Goal: Complete application form

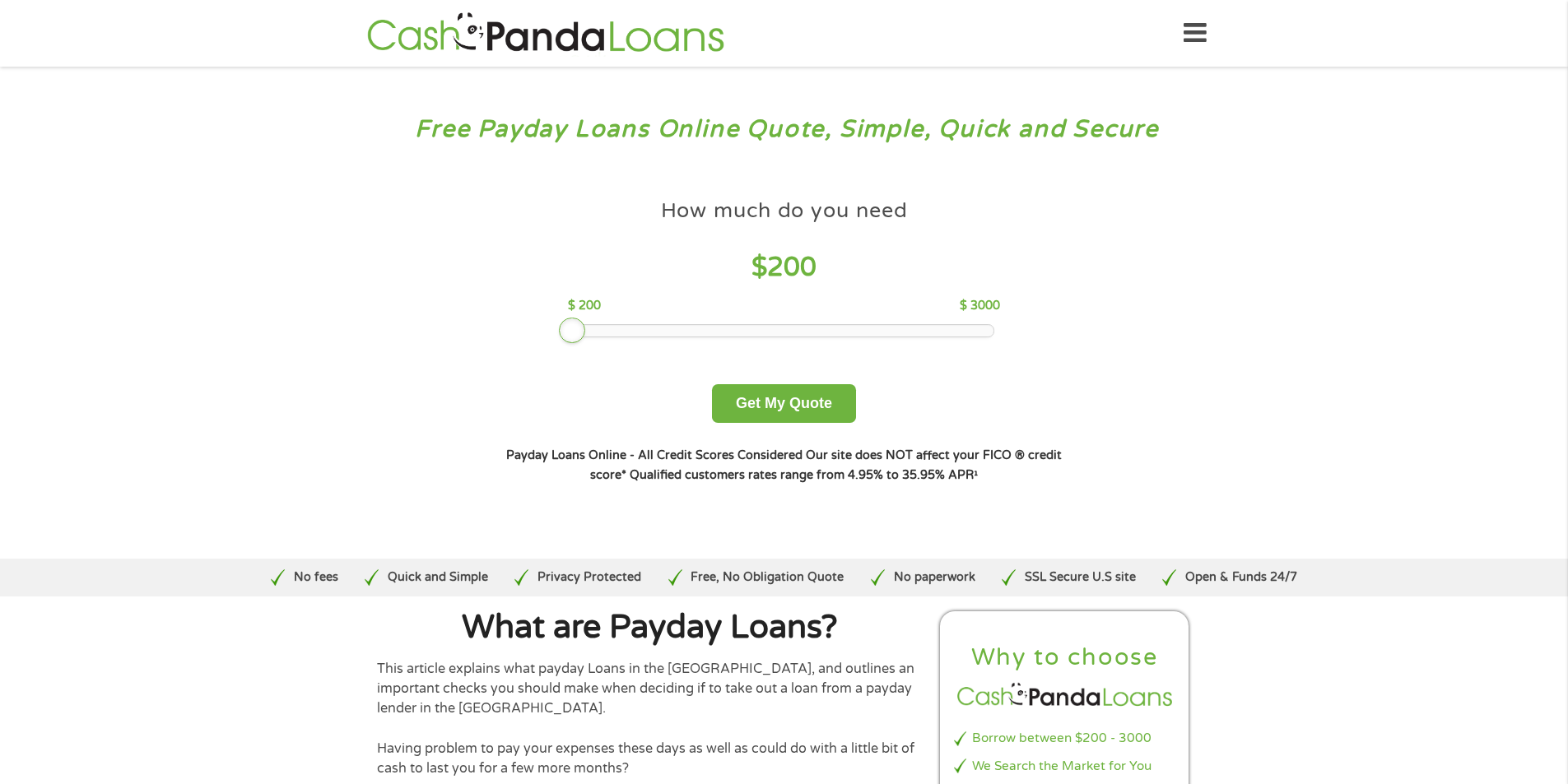
drag, startPoint x: 687, startPoint y: 327, endPoint x: 574, endPoint y: 302, distance: 115.7
click at [574, 302] on div "How much do you need $ 200 $ 200 $ 3000" at bounding box center [784, 264] width 432 height 146
click at [790, 400] on button "Get My Quote" at bounding box center [783, 403] width 144 height 39
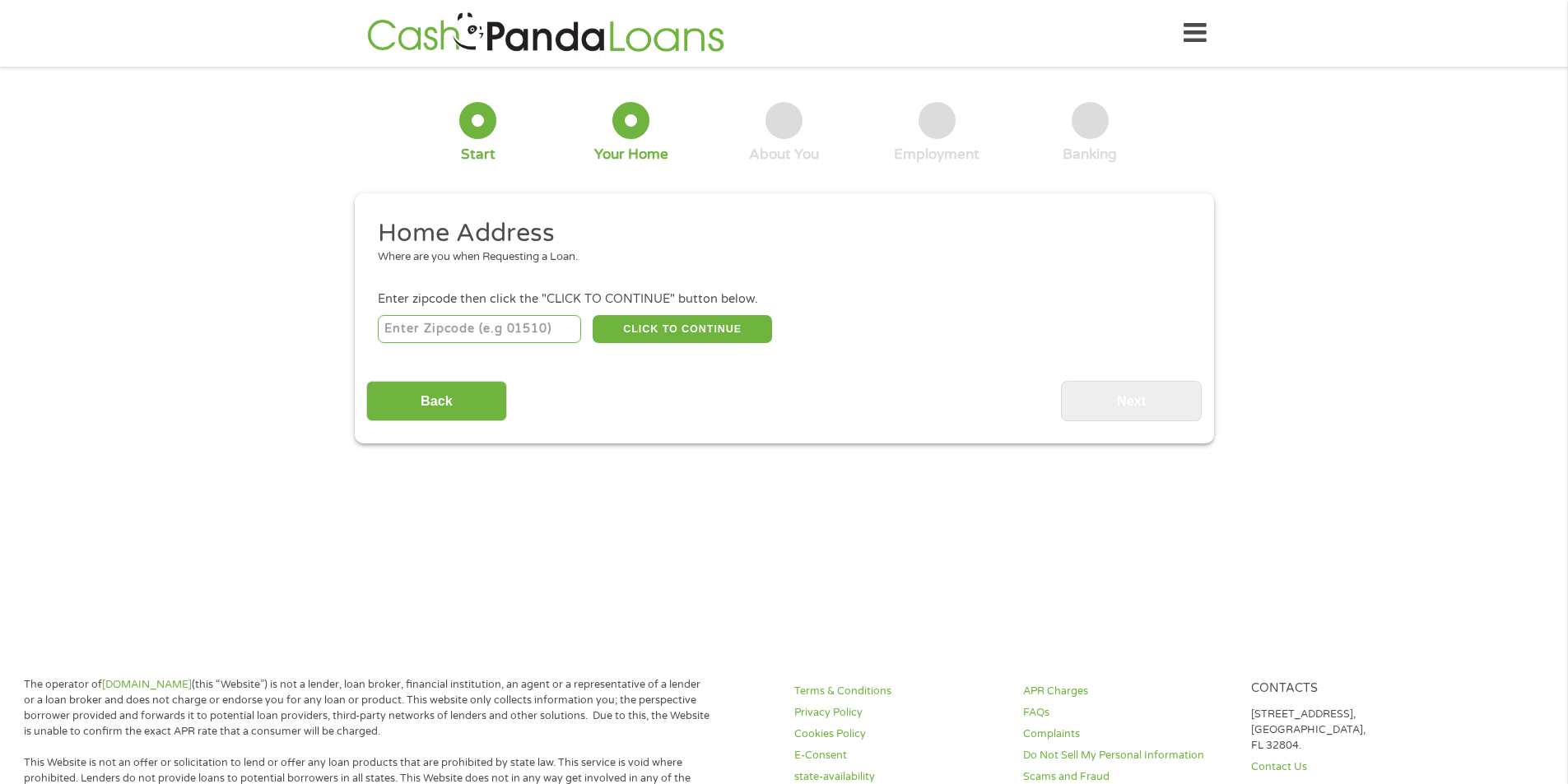
click at [494, 326] on input "number" at bounding box center [480, 329] width 203 height 28
type input "89512"
select select "Nevada"
click at [703, 326] on button "CLICK TO CONTINUE" at bounding box center [683, 329] width 179 height 28
type input "89512"
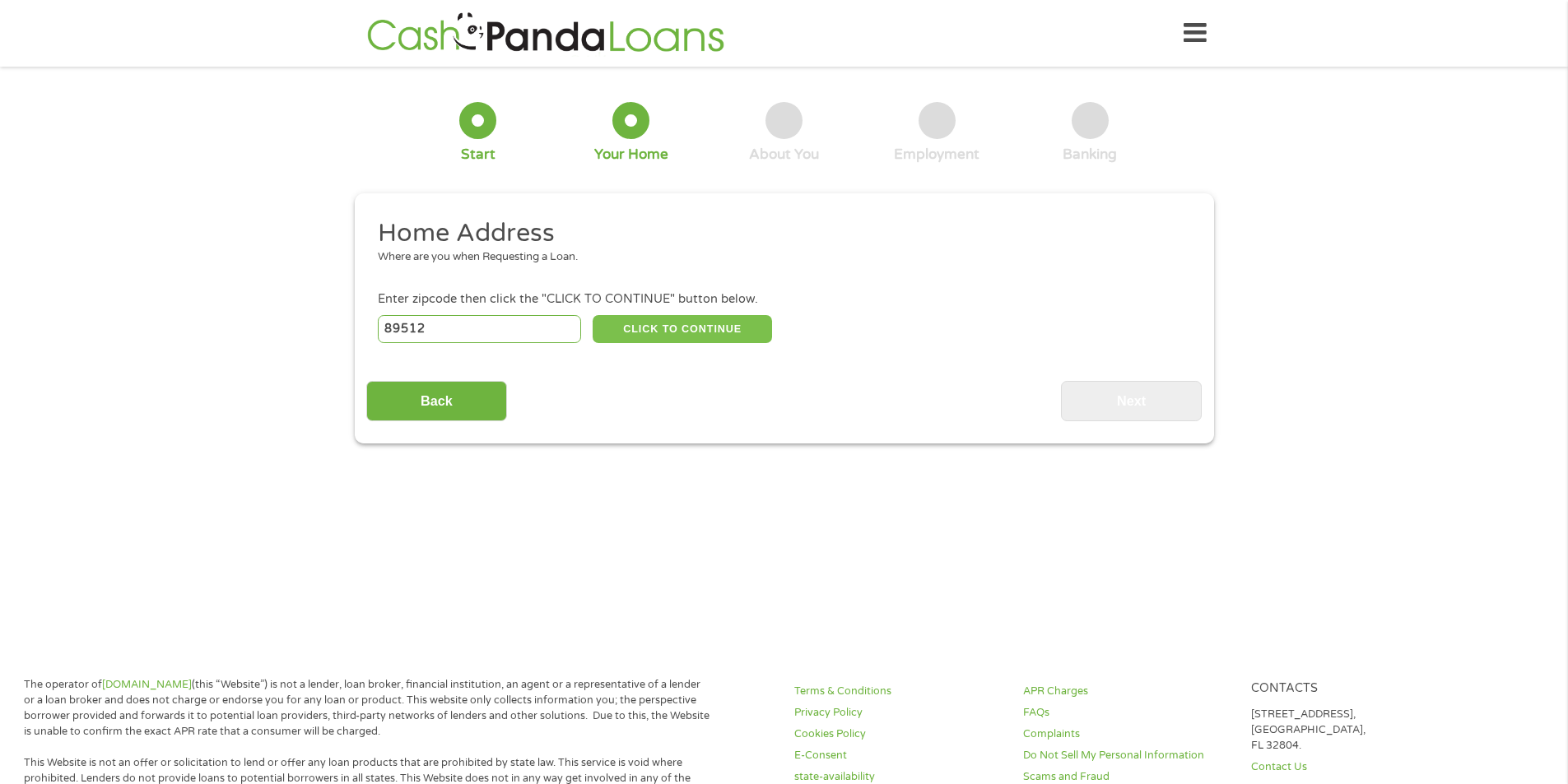
type input "Reno"
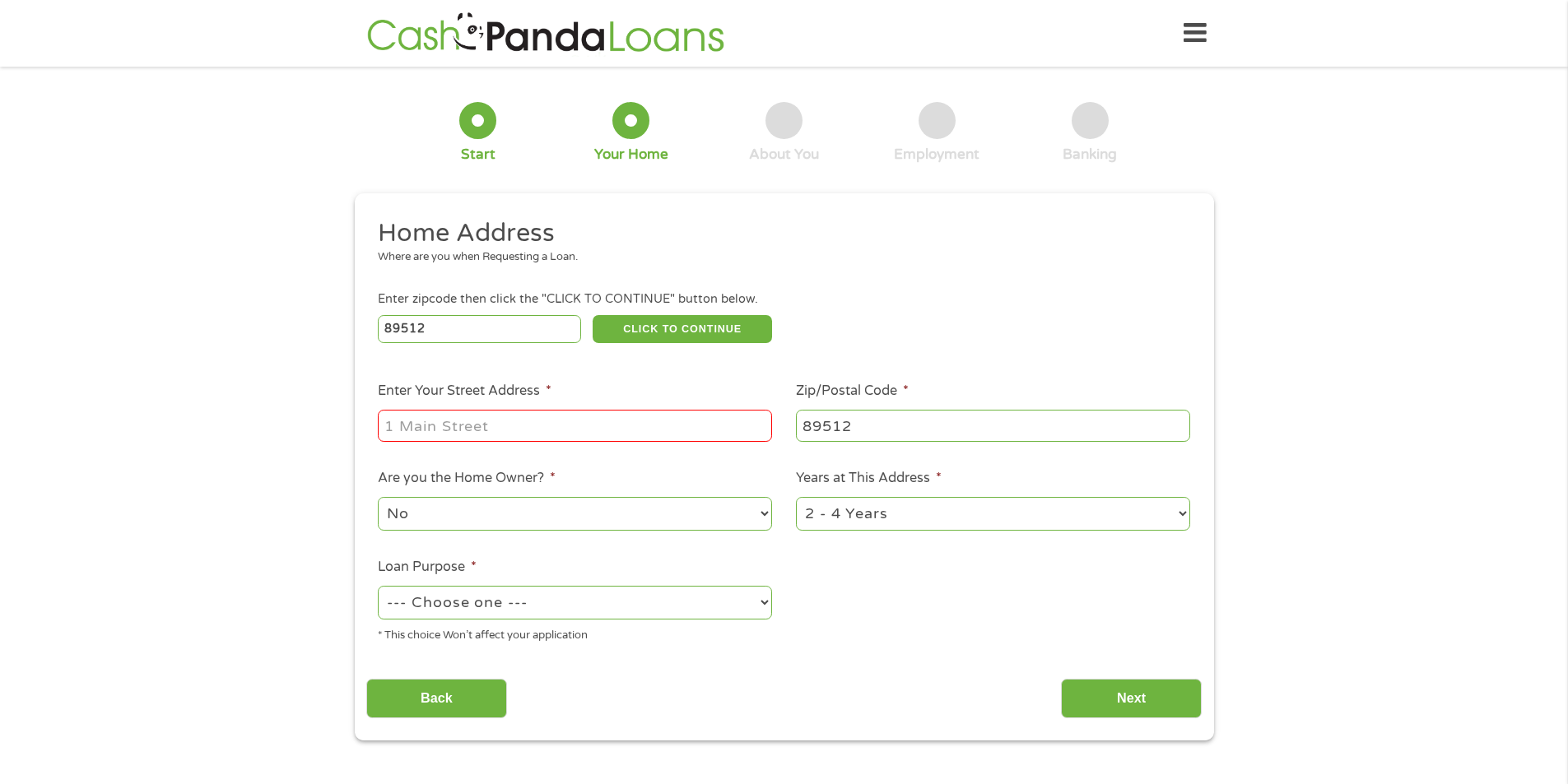
click at [579, 428] on input "Enter Your Street Address *" at bounding box center [575, 425] width 394 height 31
type input "1995 Wedekind Rd"
click at [764, 598] on select "--- Choose one --- Pay Bills Debt Consolidation Home Improvement Major Purchase…" at bounding box center [575, 603] width 394 height 34
select select "other"
click at [378, 586] on select "--- Choose one --- Pay Bills Debt Consolidation Home Improvement Major Purchase…" at bounding box center [575, 603] width 394 height 34
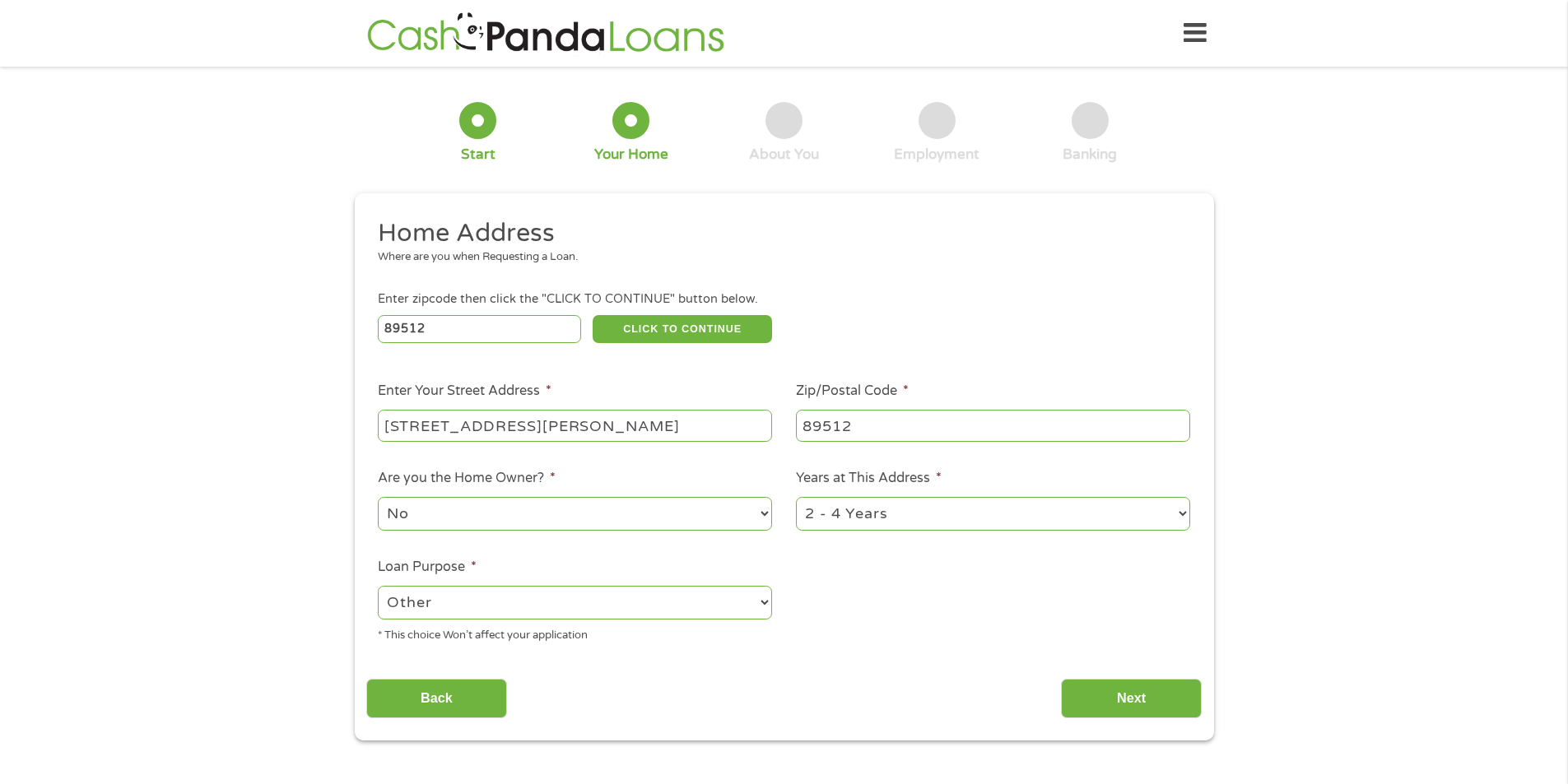
click at [1178, 512] on select "1 Year or less 1 - 2 Years 2 - 4 Years Over 4 Years" at bounding box center [993, 514] width 394 height 34
select select "60months"
click at [796, 497] on select "1 Year or less 1 - 2 Years 2 - 4 Years Over 4 Years" at bounding box center [993, 514] width 394 height 34
click at [1128, 697] on input "Next" at bounding box center [1130, 698] width 140 height 41
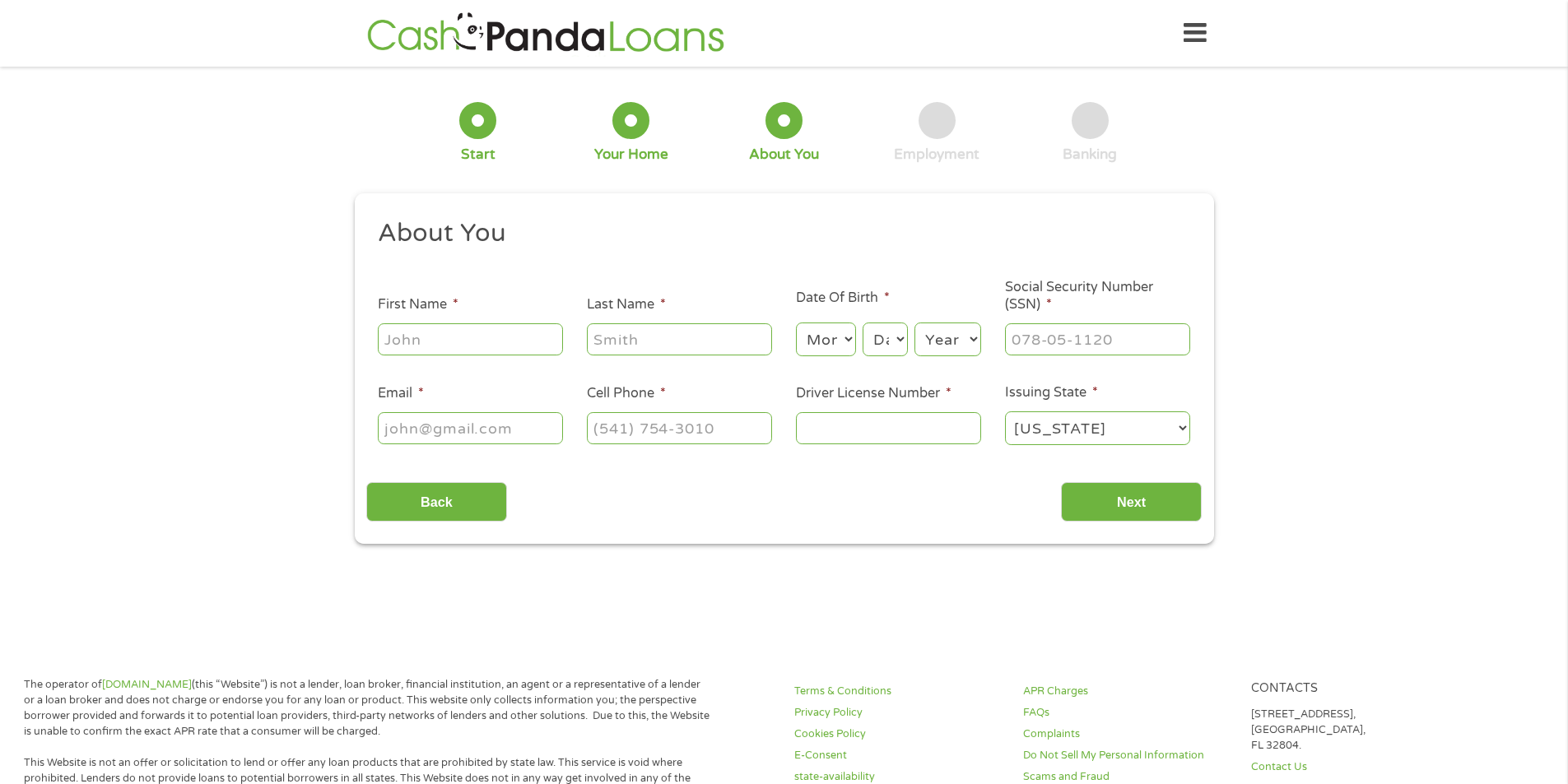
click at [455, 321] on div at bounding box center [471, 340] width 185 height 38
click at [461, 326] on input "First Name *" at bounding box center [471, 338] width 185 height 31
type input "Nadine"
type input "Kalilikane"
click at [823, 337] on select "Month 1 2 3 4 5 6 7 8 9 10 11 12" at bounding box center [826, 339] width 60 height 34
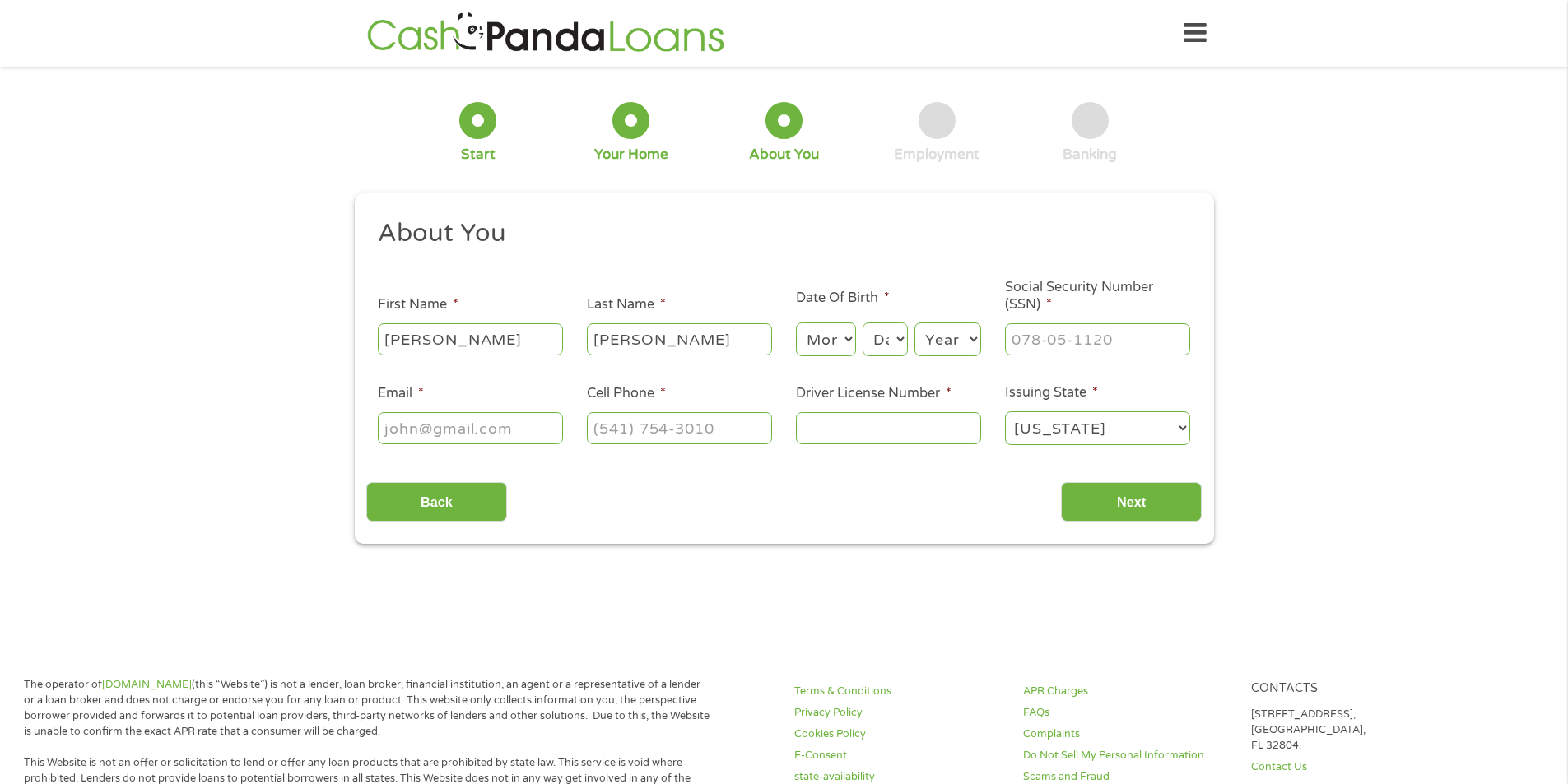
select select "7"
click at [796, 322] on select "Month 1 2 3 4 5 6 7 8 9 10 11 12" at bounding box center [826, 339] width 60 height 34
click at [892, 335] on select "Day 1 2 3 4 5 6 7 8 9 10 11 12 13 14 15 16 17 18 19 20 21 22 23 24 25 26 27 28 …" at bounding box center [884, 339] width 45 height 34
select select "28"
click at [863, 322] on select "Day 1 2 3 4 5 6 7 8 9 10 11 12 13 14 15 16 17 18 19 20 21 22 23 24 25 26 27 28 …" at bounding box center [884, 339] width 45 height 34
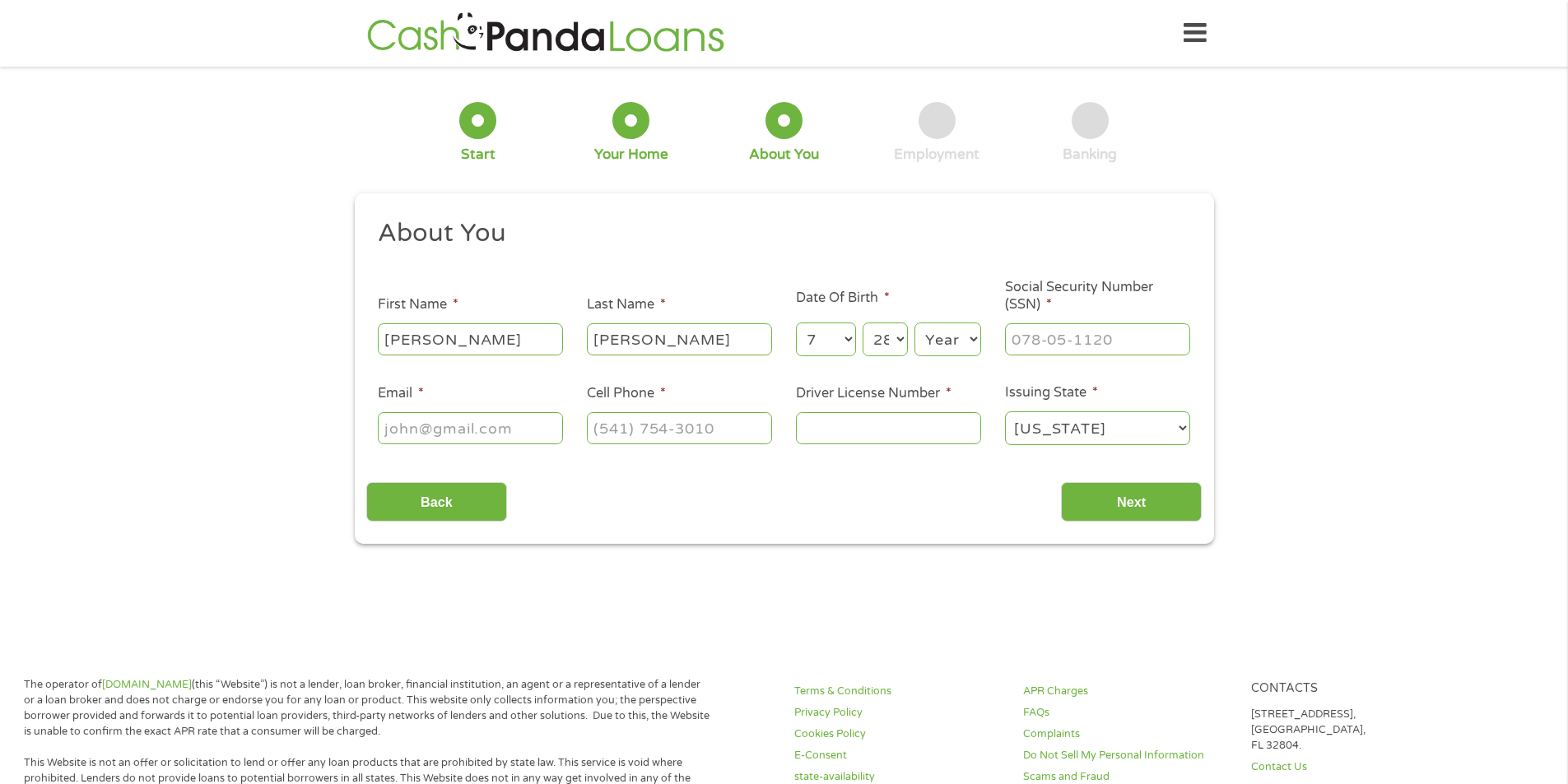
click at [964, 343] on select "Year 2007 2006 2005 2004 2003 2002 2001 2000 1999 1998 1997 1996 1995 1994 1993…" at bounding box center [947, 339] width 67 height 34
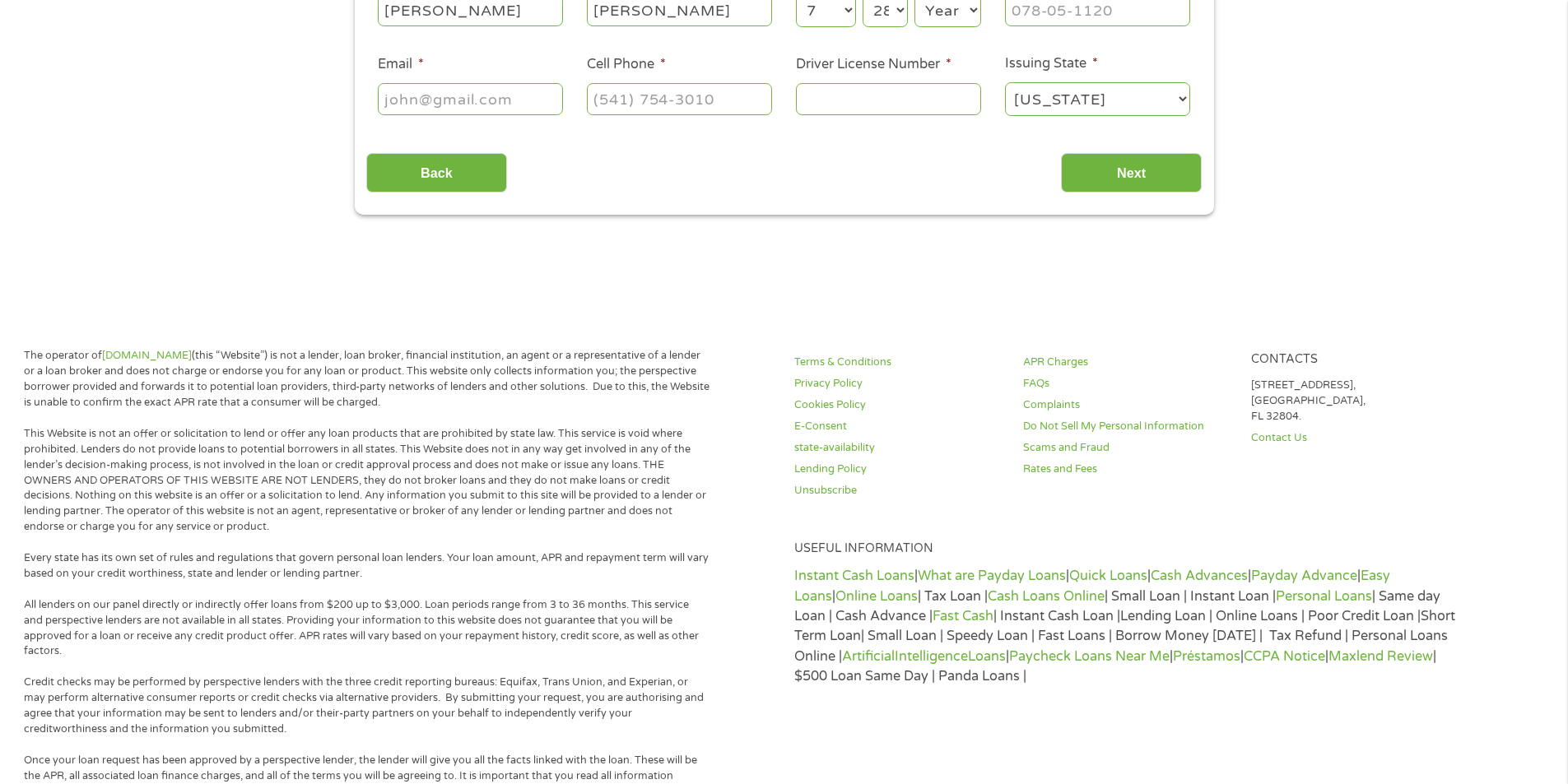
scroll to position [164, 0]
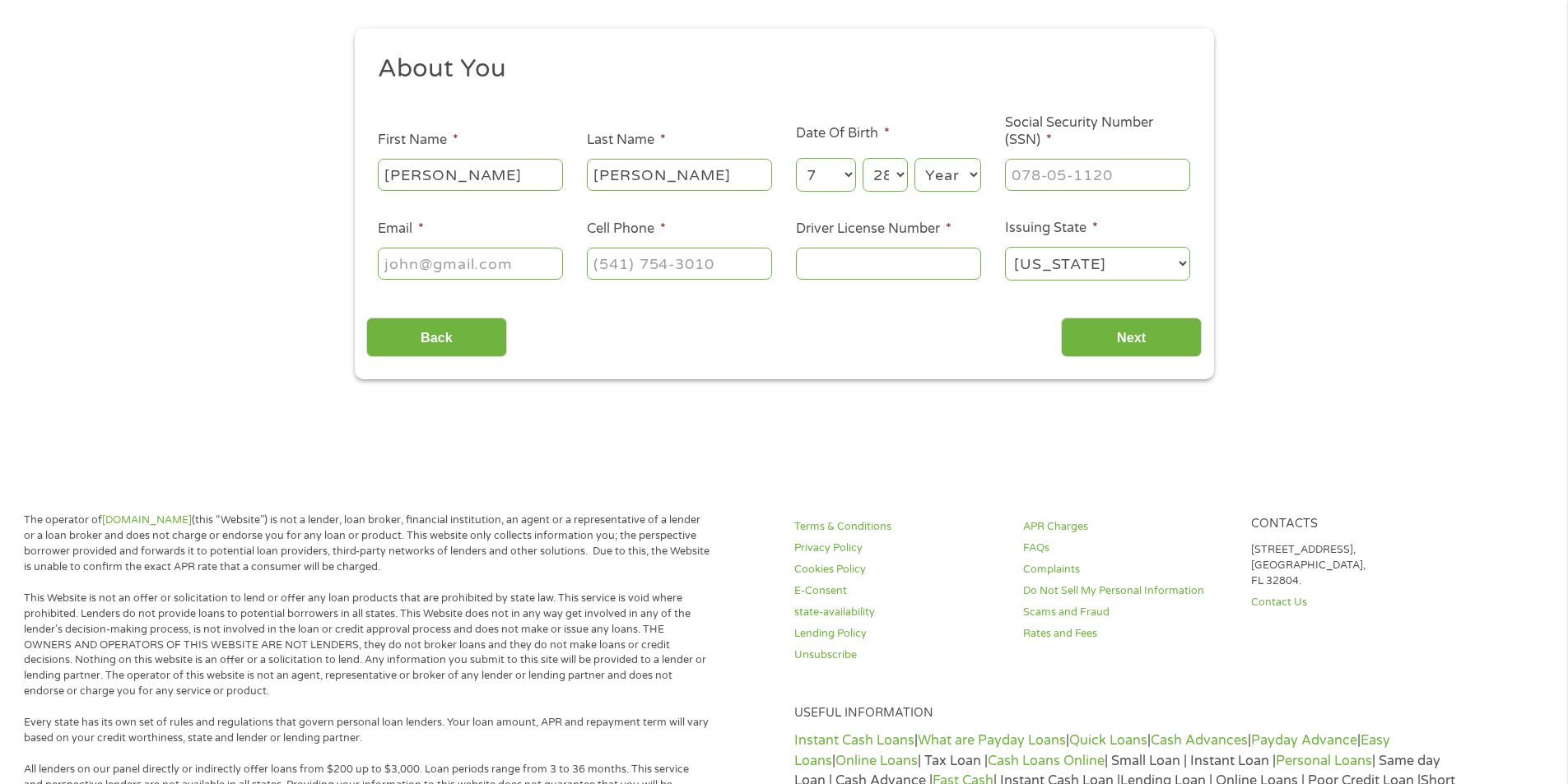
click at [975, 174] on select "Year 2007 2006 2005 2004 2003 2002 2001 2000 1999 1998 1997 1996 1995 1994 1993…" at bounding box center [947, 175] width 67 height 34
select select "1966"
click at [914, 158] on select "Year 2007 2006 2005 2004 2003 2002 2001 2000 1999 1998 1997 1996 1995 1994 1993…" at bounding box center [947, 175] width 67 height 34
click at [843, 263] on input "Driver License Number *" at bounding box center [888, 263] width 185 height 31
type input "0800923263"
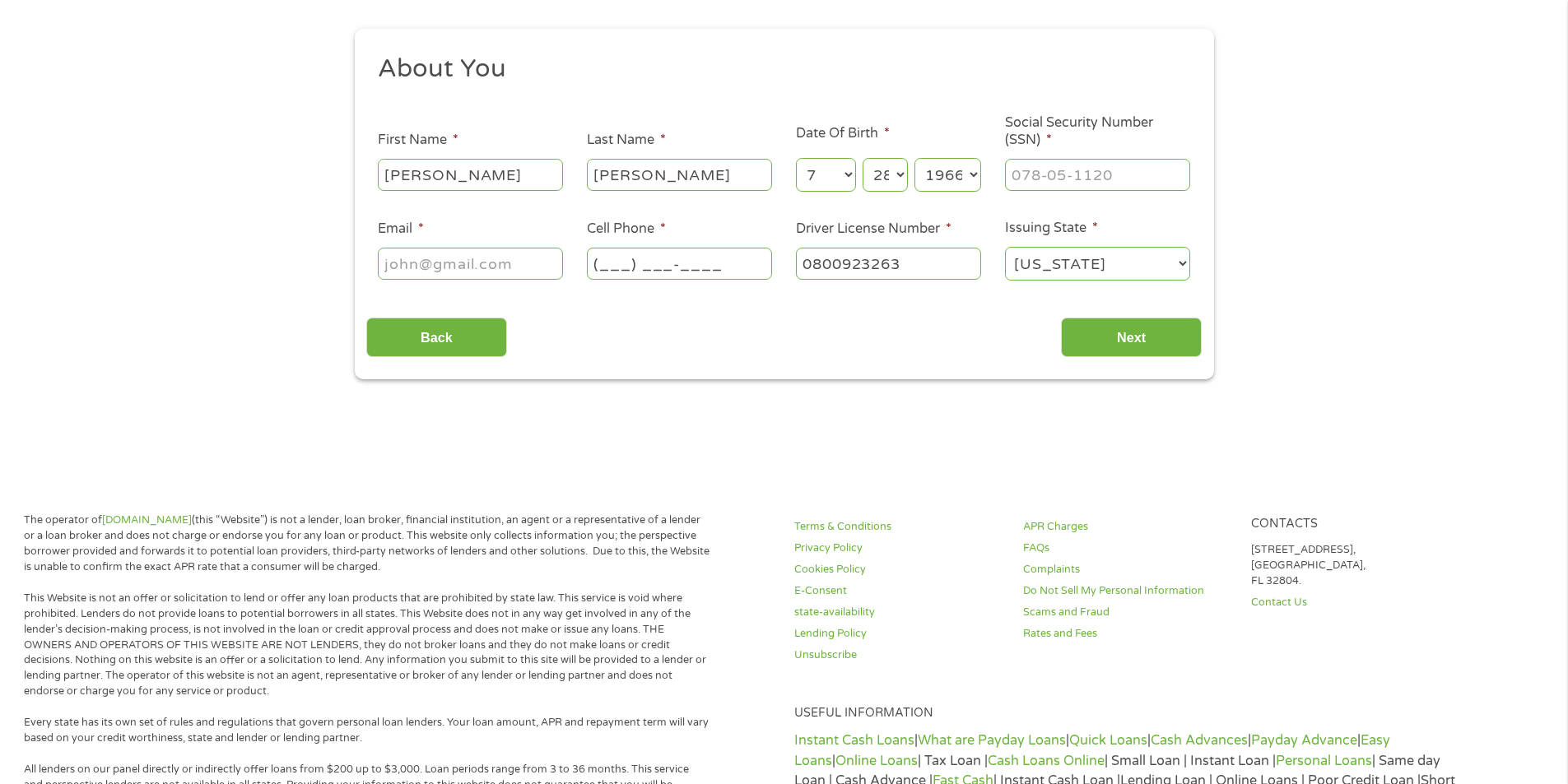
click at [646, 258] on input "(___) ___-____" at bounding box center [680, 263] width 185 height 31
type input "(___) _77-5409"
click at [466, 278] on input "Email *" at bounding box center [471, 263] width 185 height 31
type input "imuak16@gmail.com"
click at [1126, 337] on input "Next" at bounding box center [1130, 337] width 140 height 41
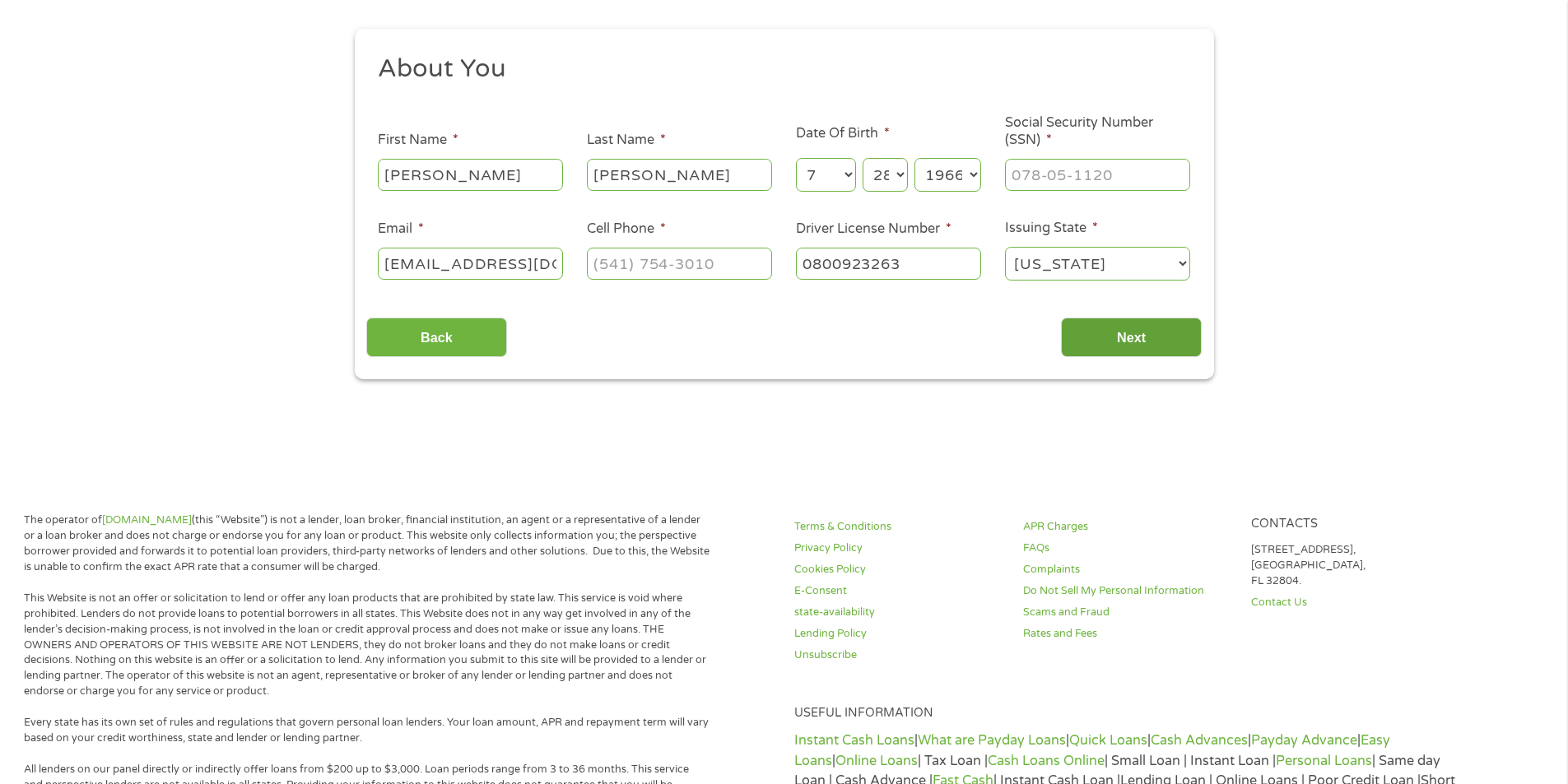
scroll to position [0, 0]
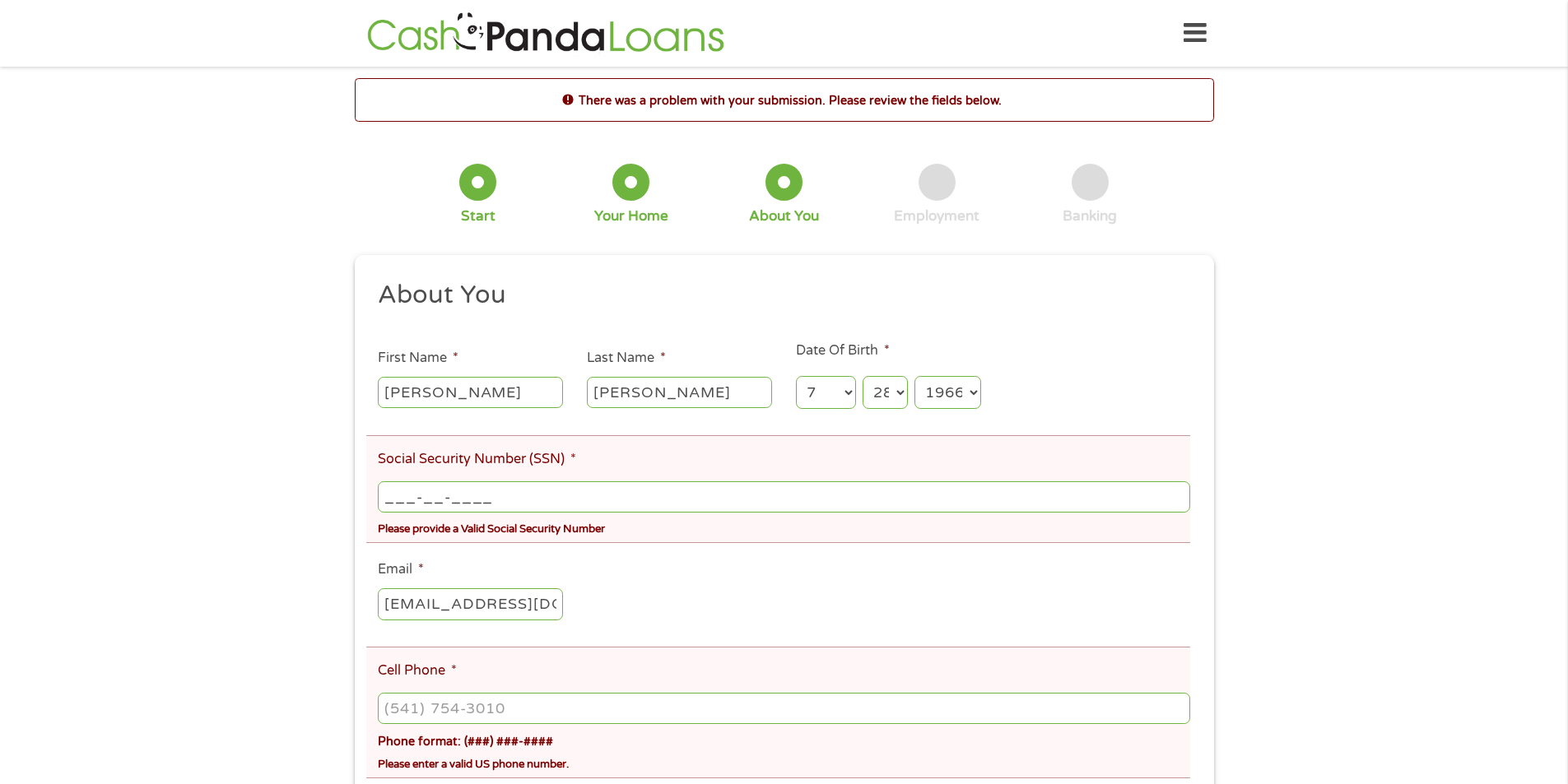
click at [549, 494] on input "___-__-____" at bounding box center [784, 496] width 812 height 31
click at [412, 495] on input "___-__-____" at bounding box center [784, 496] width 812 height 31
click at [393, 502] on input "___-__-____" at bounding box center [784, 496] width 812 height 31
click at [431, 494] on input "_57-6_-____" at bounding box center [784, 496] width 812 height 31
type input "576-98-1448"
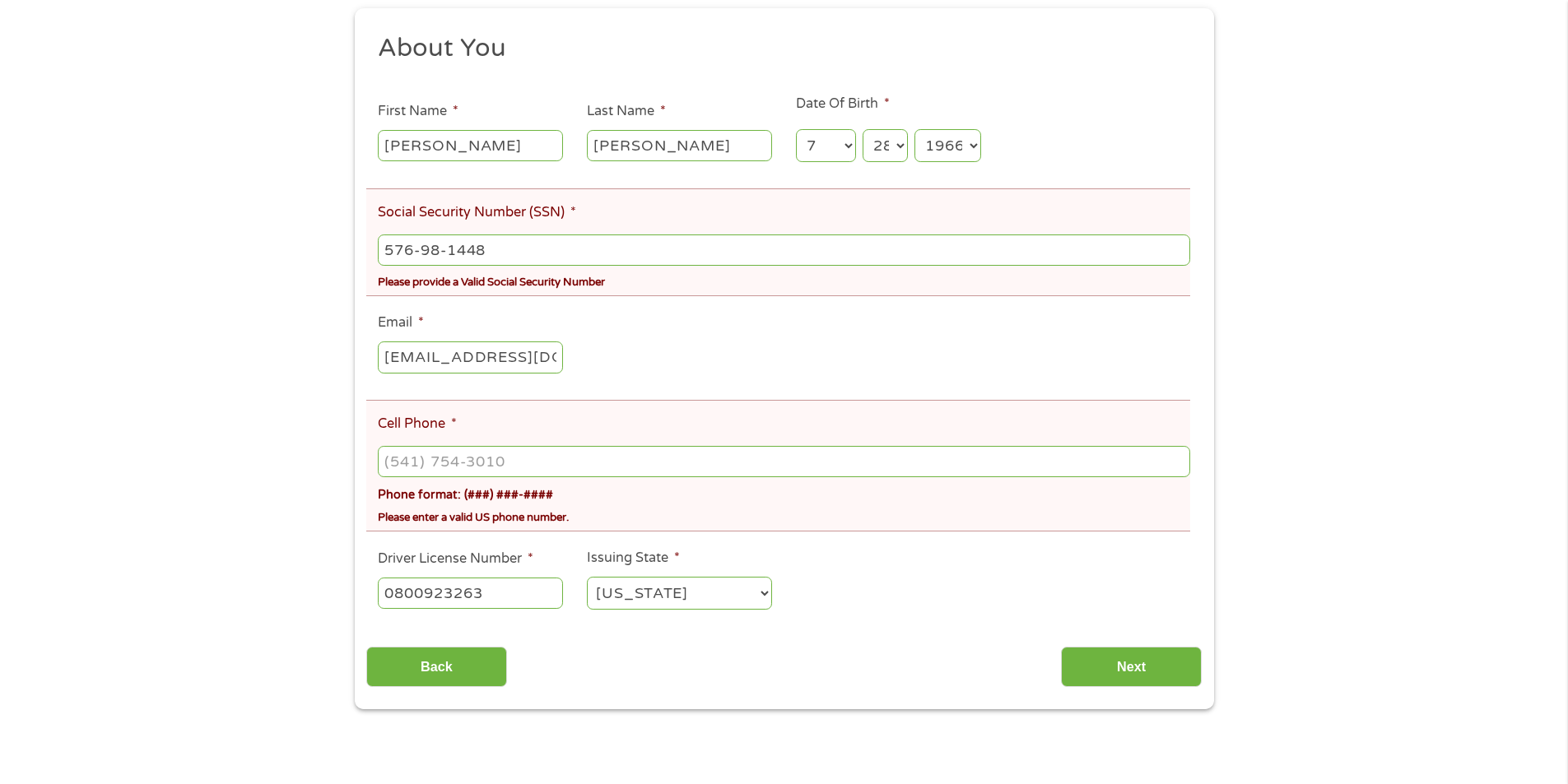
scroll to position [329, 0]
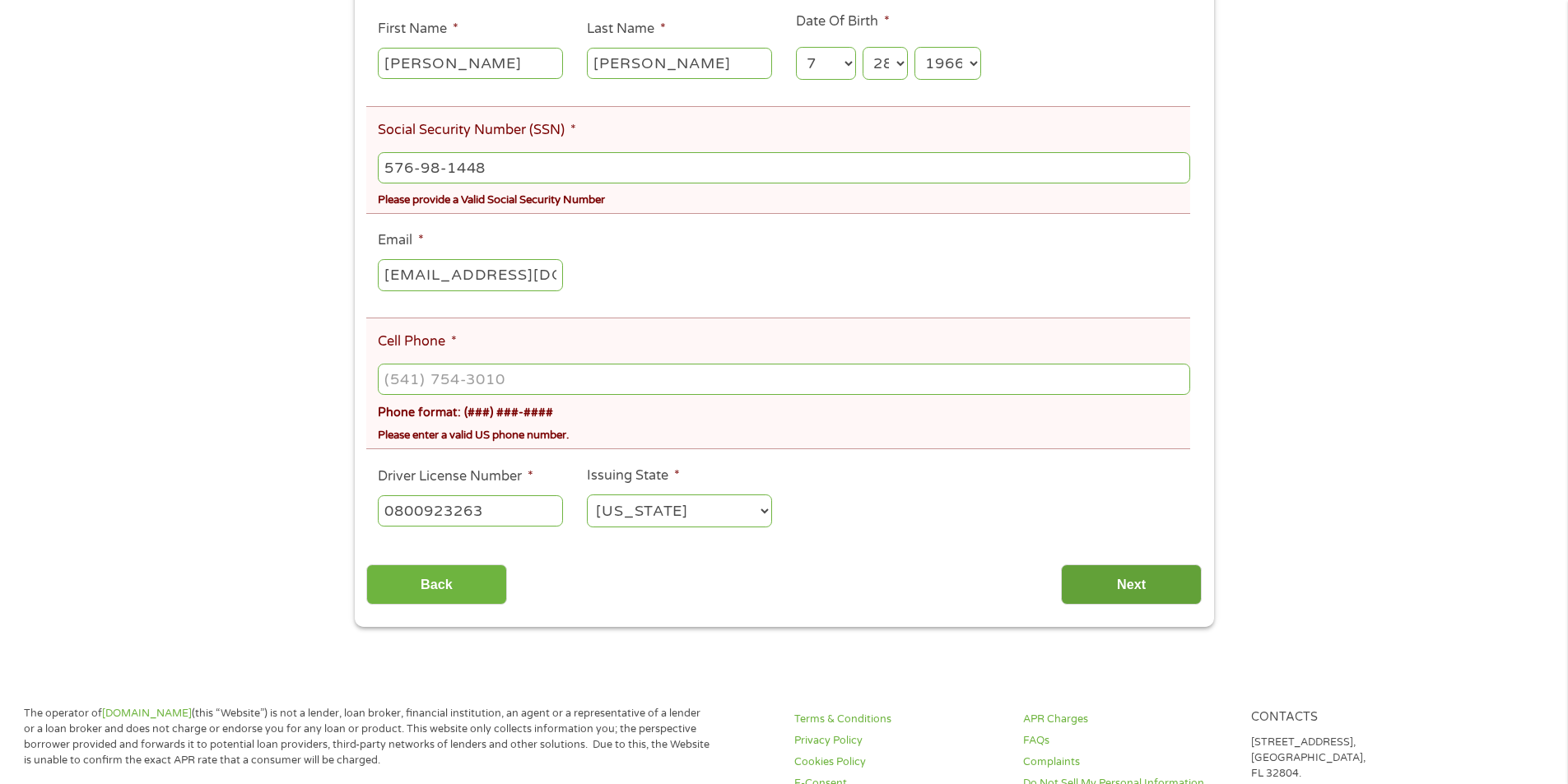
click at [1138, 591] on input "Next" at bounding box center [1130, 584] width 140 height 41
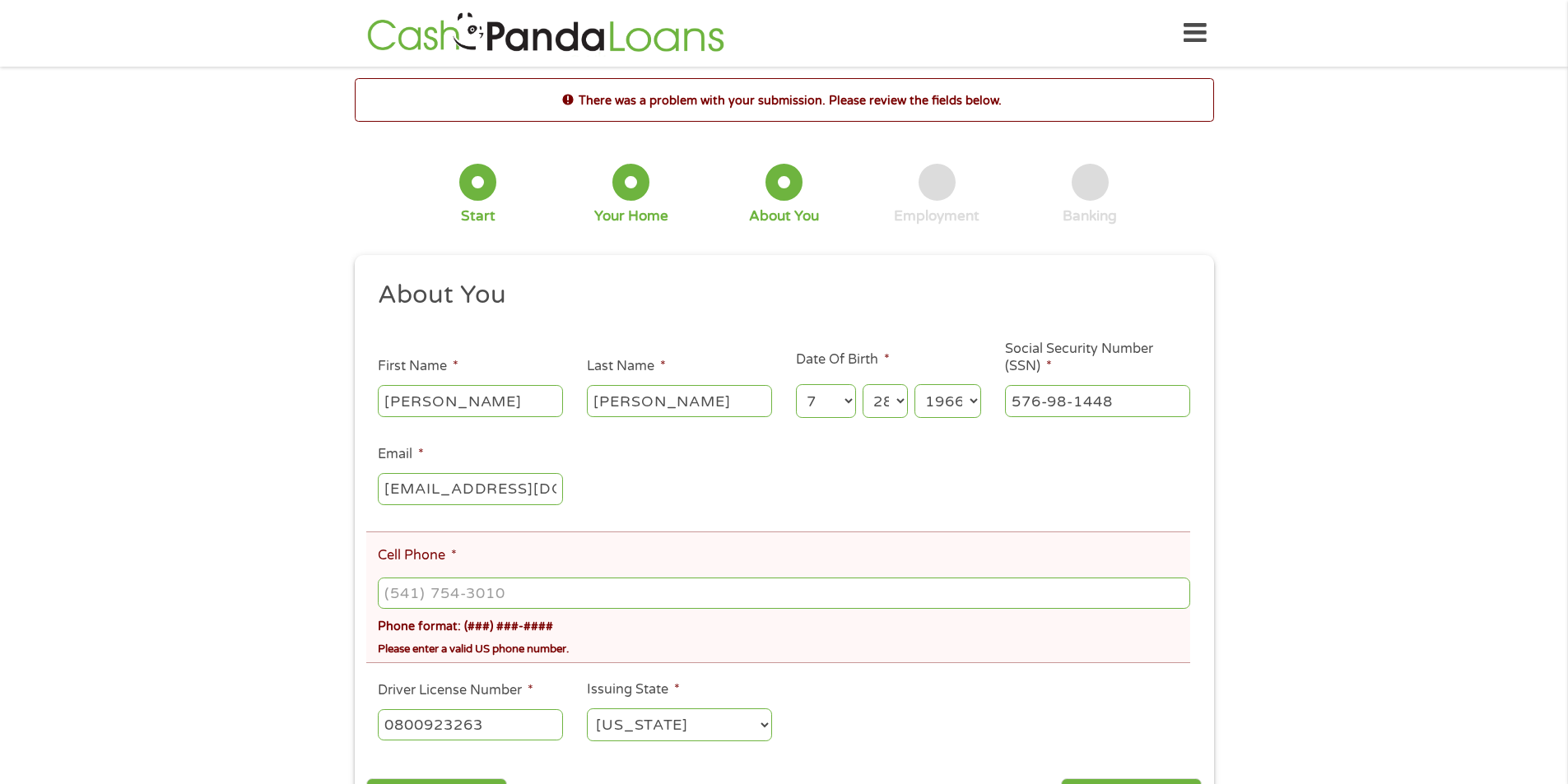
scroll to position [164, 0]
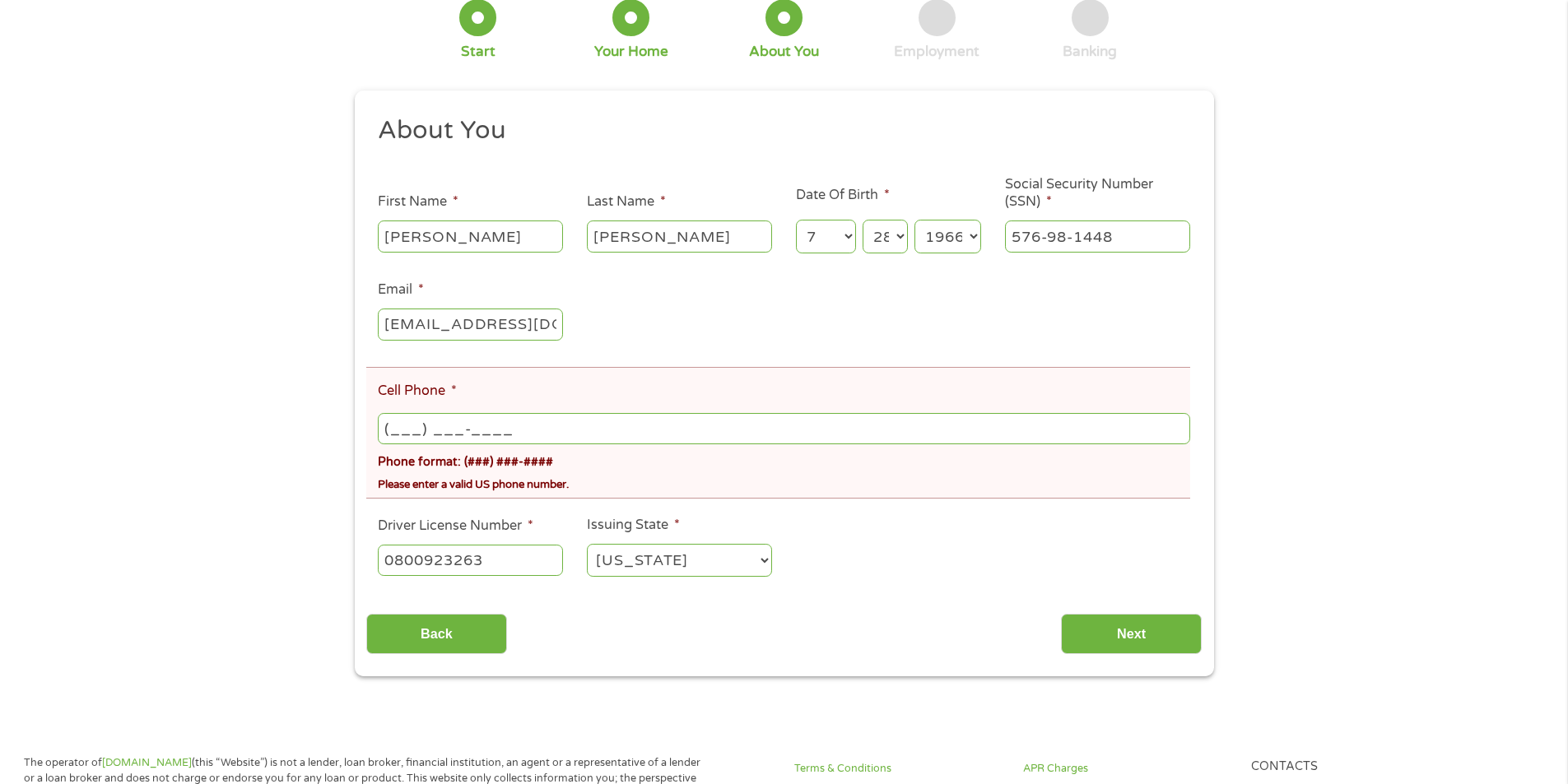
click at [513, 426] on input "(___) ___-____" at bounding box center [784, 428] width 812 height 31
click at [390, 427] on input "(___) ___-____" at bounding box center [784, 428] width 812 height 31
type input "(775) 409-8438"
click at [791, 721] on body "Home Get Loan Offer How it works FAQs Blog Cash Loans Quick Loans Online Loans …" at bounding box center [784, 791] width 1568 height 1910
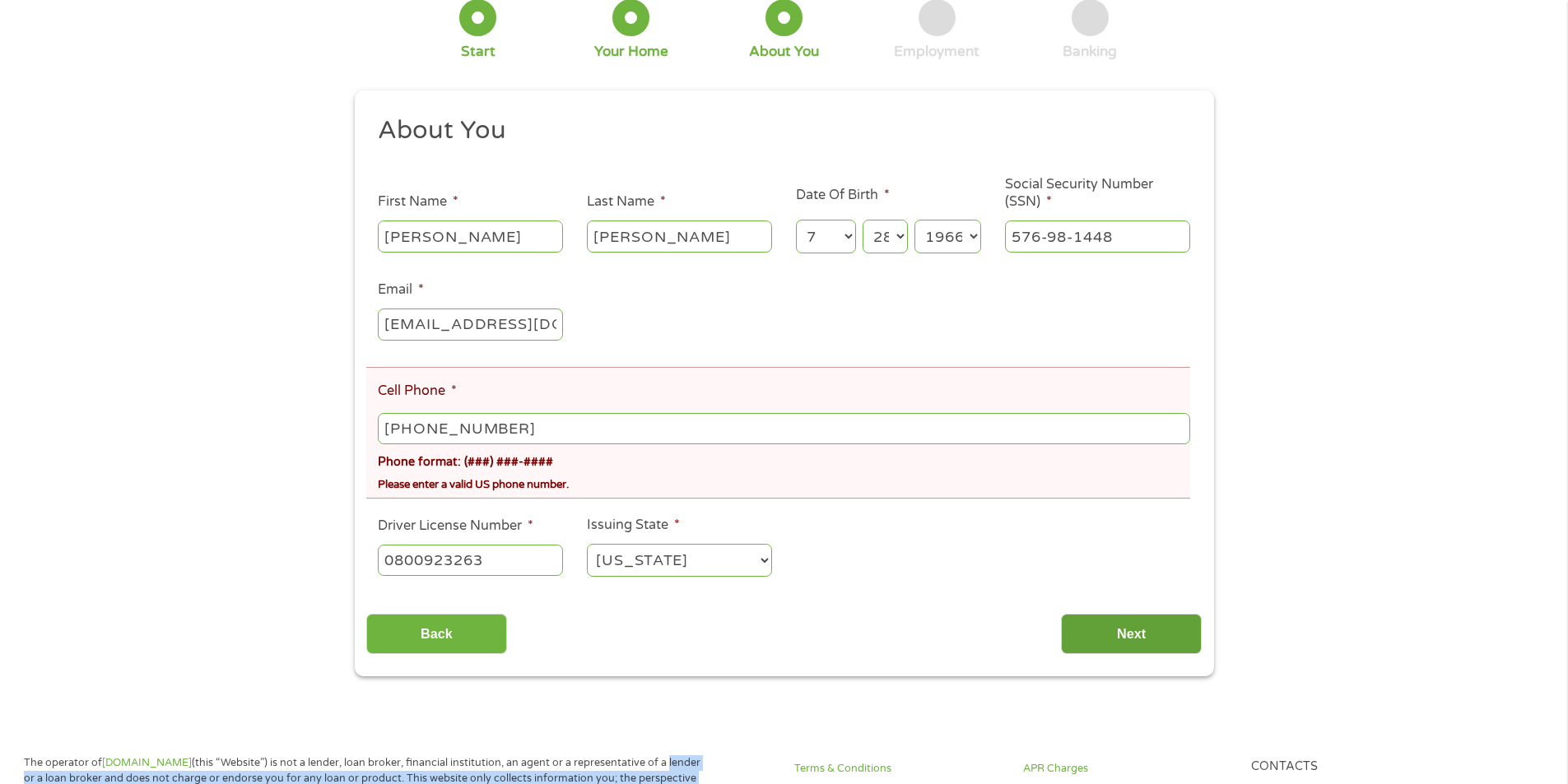
click at [1119, 633] on input "Next" at bounding box center [1130, 634] width 140 height 41
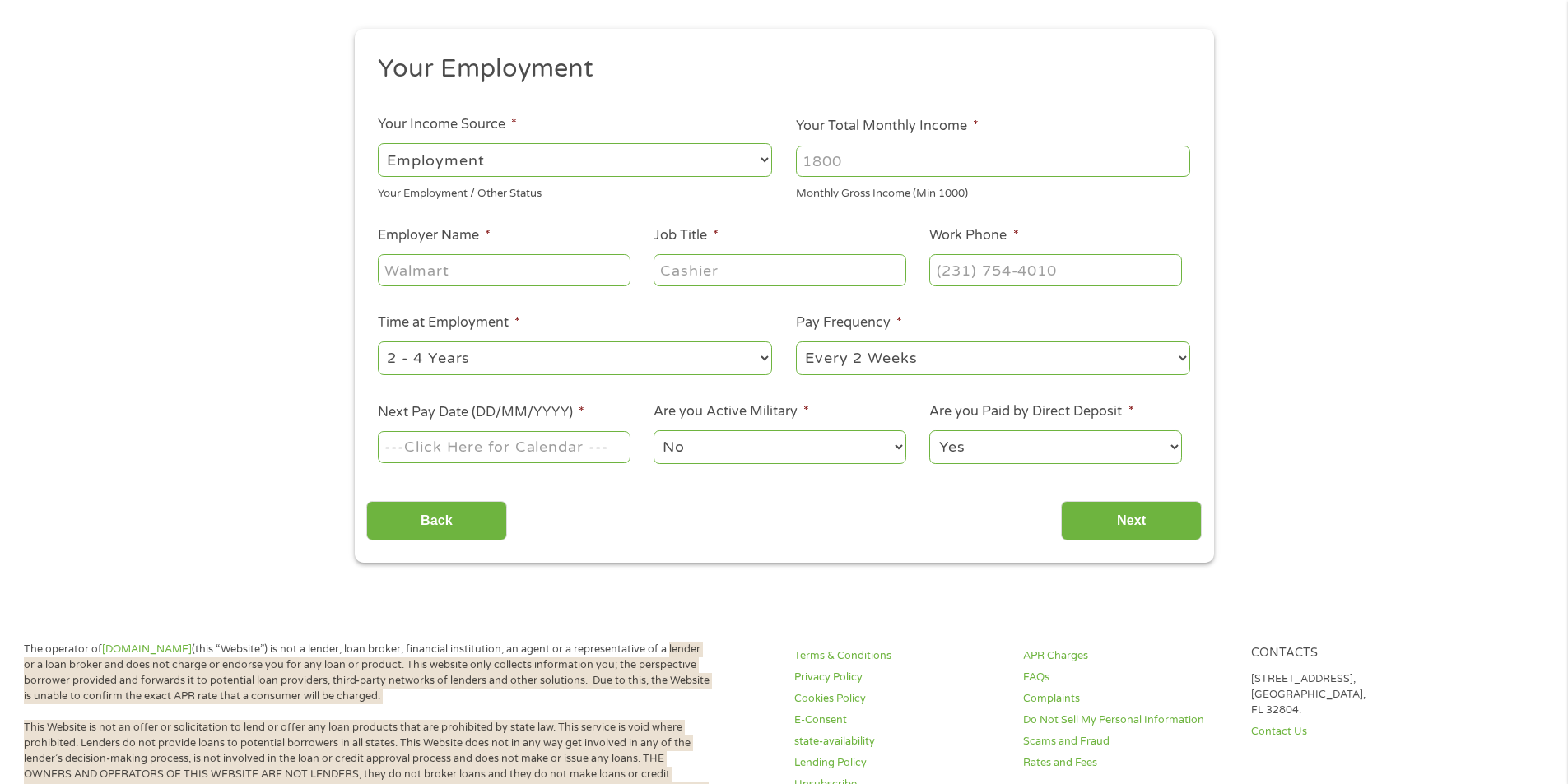
scroll to position [0, 0]
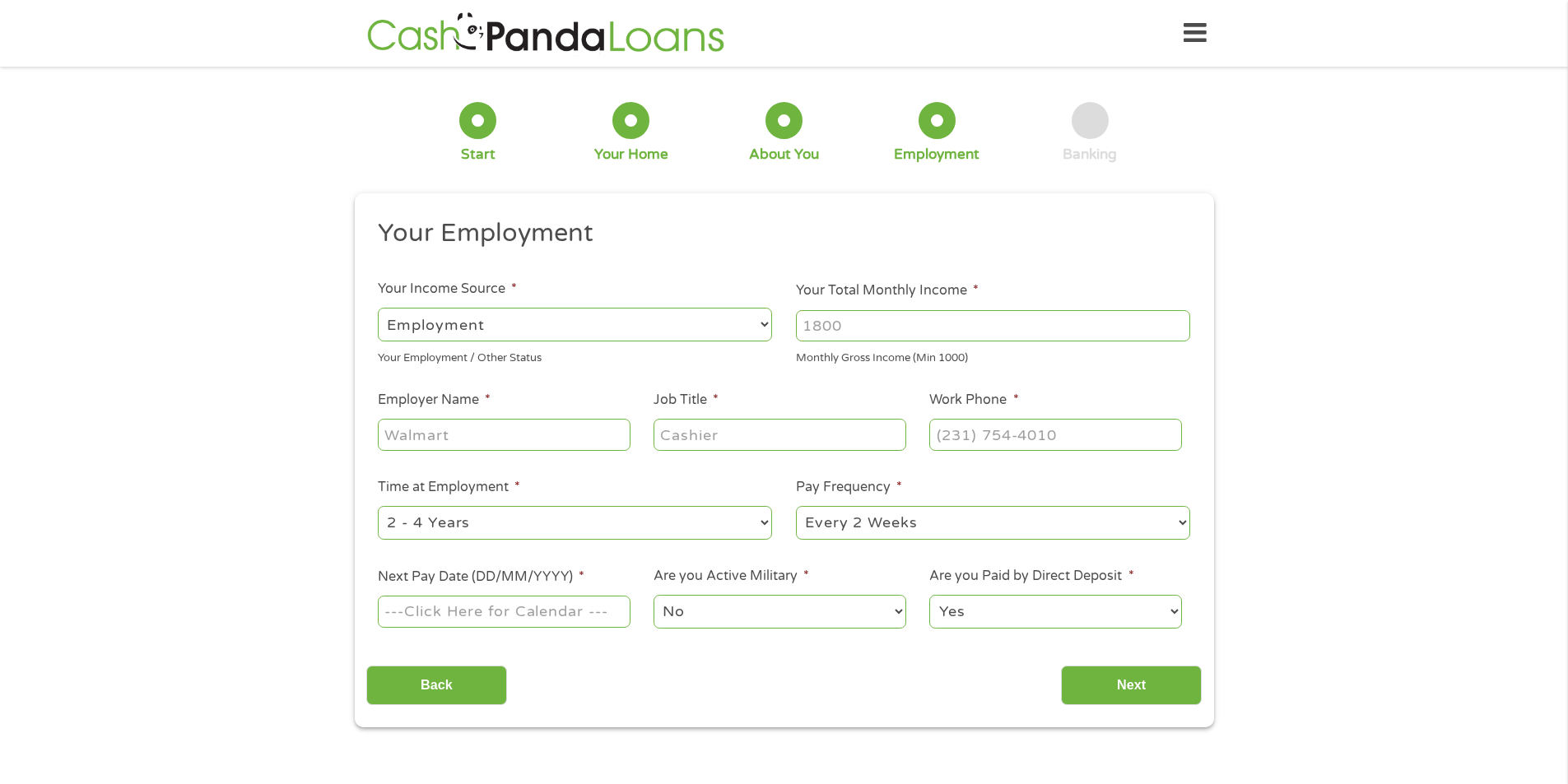
click at [769, 321] on select "--- Choose one --- Employment Self Employed Benefits" at bounding box center [575, 324] width 394 height 34
click at [378, 307] on select "--- Choose one --- Employment Self Employed Benefits" at bounding box center [575, 324] width 394 height 34
click at [763, 326] on select "--- Choose one --- Employment Self Employed Benefits" at bounding box center [575, 324] width 394 height 34
click at [378, 307] on select "--- Choose one --- Employment Self Employed Benefits" at bounding box center [575, 324] width 394 height 34
click at [516, 446] on input "Employer Name *" at bounding box center [503, 434] width 252 height 31
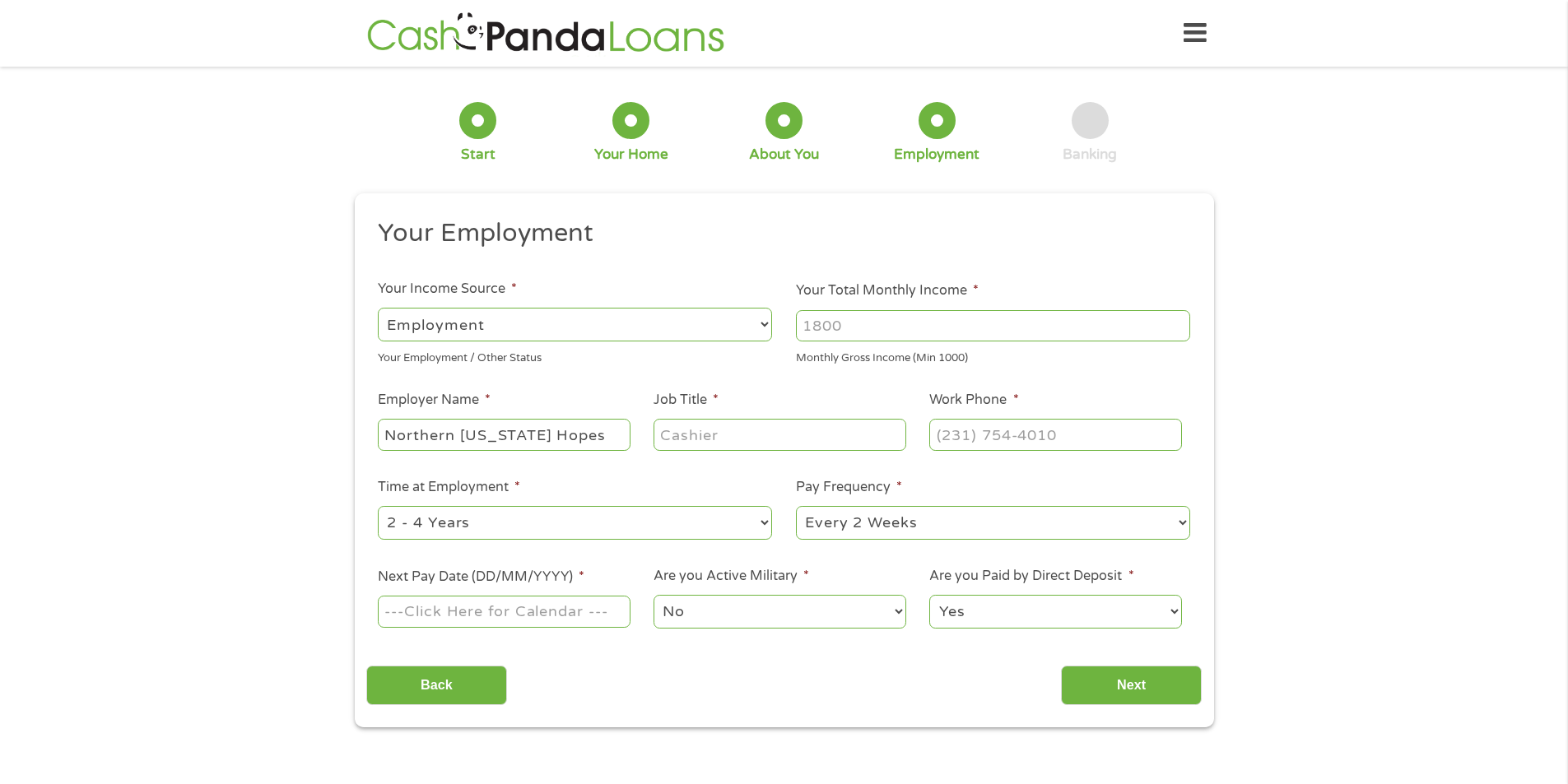
type input "Northern Nevada Hopes"
click at [747, 437] on input "Job Title *" at bounding box center [779, 434] width 252 height 31
type input "Facility Tech"
click at [959, 438] on input "(___) ___-____" at bounding box center [1055, 434] width 252 height 31
type input "(775) 786-4673"
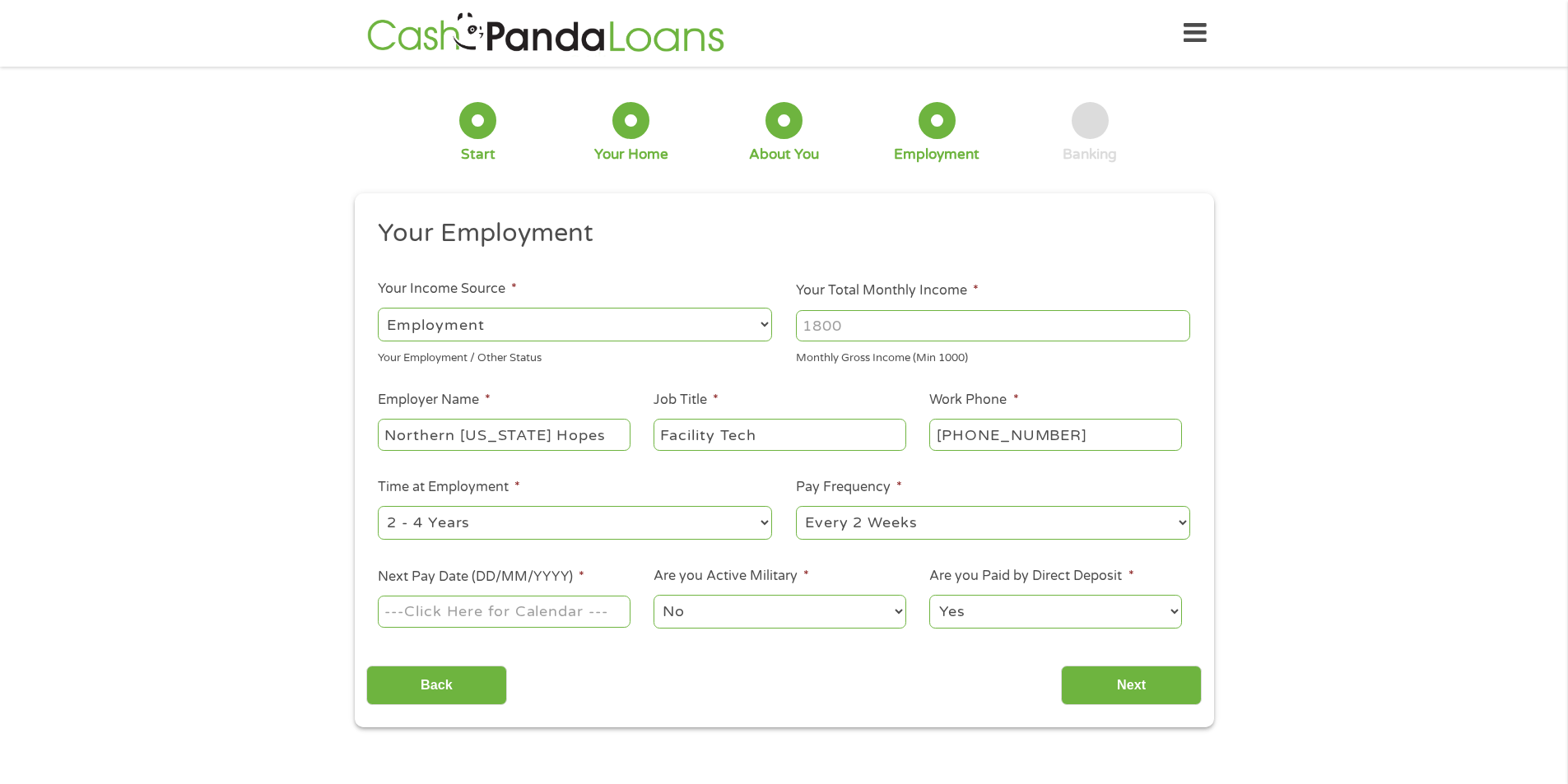
click at [286, 423] on div "1 Start 2 Your Home 3 About You 4 Employment 5 Banking 6 This field is hidden w…" at bounding box center [784, 403] width 1568 height 650
click at [761, 515] on select "--- Choose one --- 1 Year or less 1 - 2 Years 2 - 4 Years Over 4 Years" at bounding box center [575, 523] width 394 height 34
select select "60months"
click at [378, 506] on select "--- Choose one --- 1 Year or less 1 - 2 Years 2 - 4 Years Over 4 Years" at bounding box center [575, 523] width 394 height 34
click at [430, 613] on input "Next Pay Date (DD/MM/YYYY) *" at bounding box center [503, 611] width 252 height 31
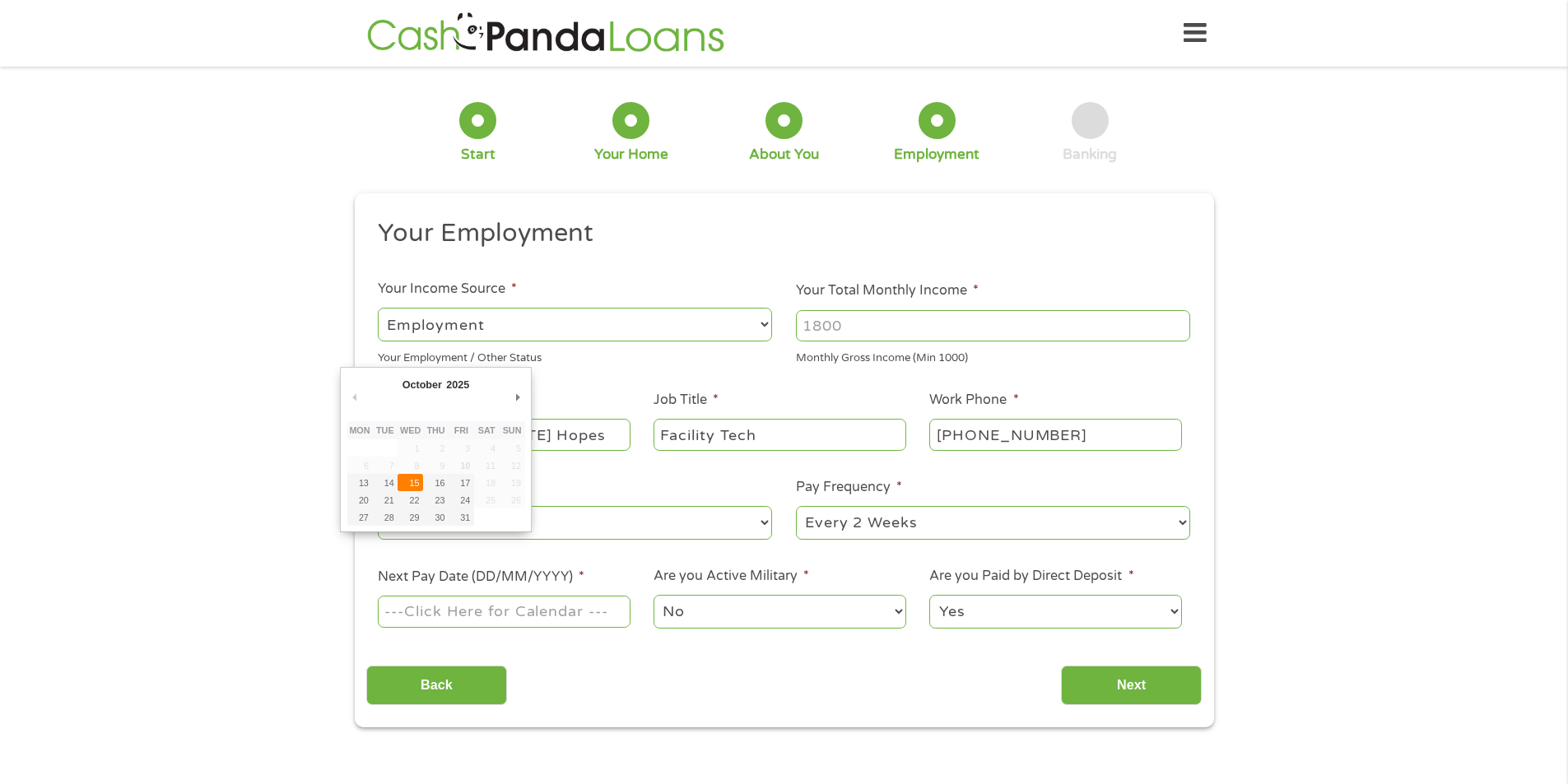
type input "15/10/2025"
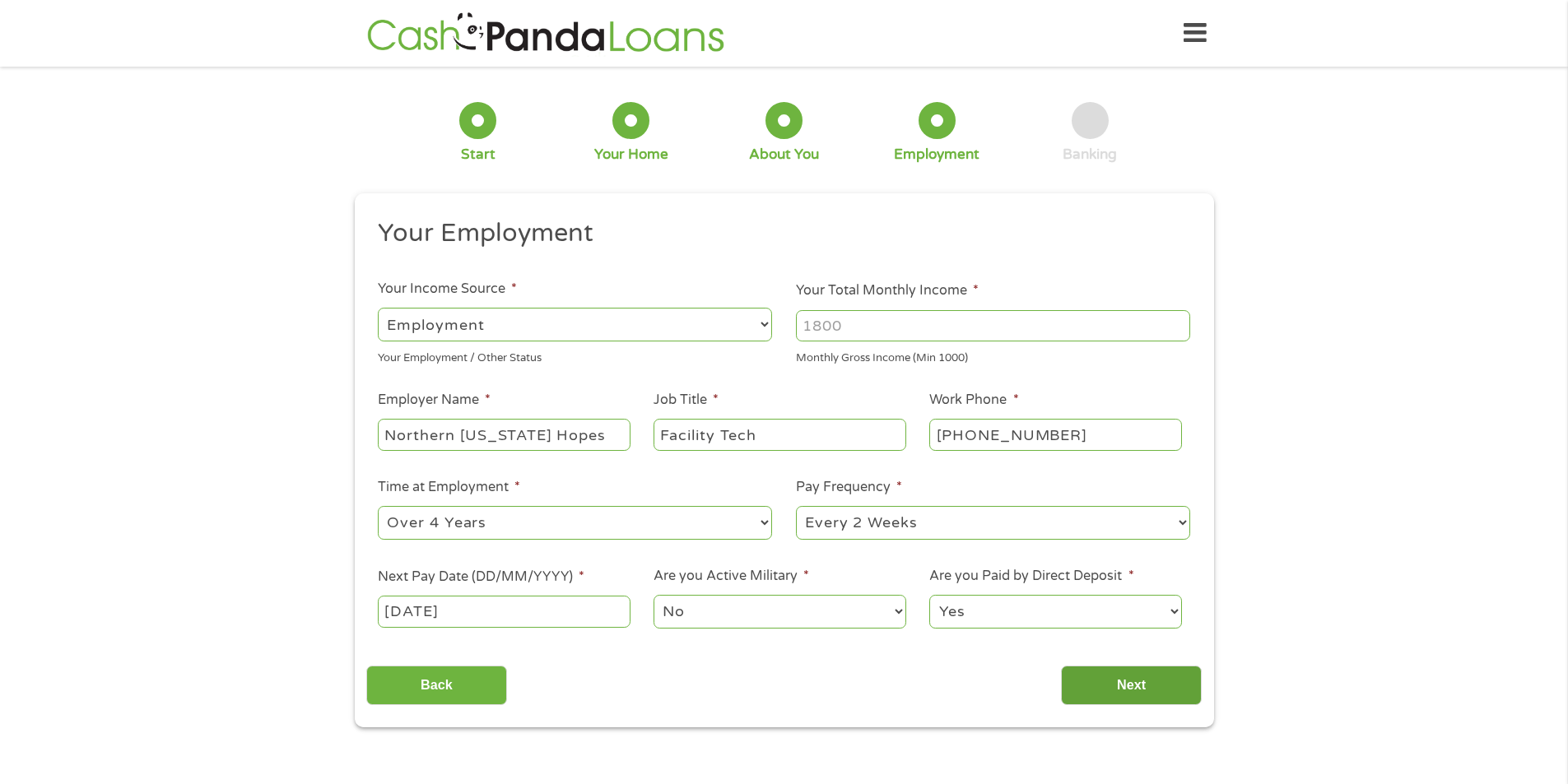
click at [1167, 671] on input "Next" at bounding box center [1130, 686] width 140 height 41
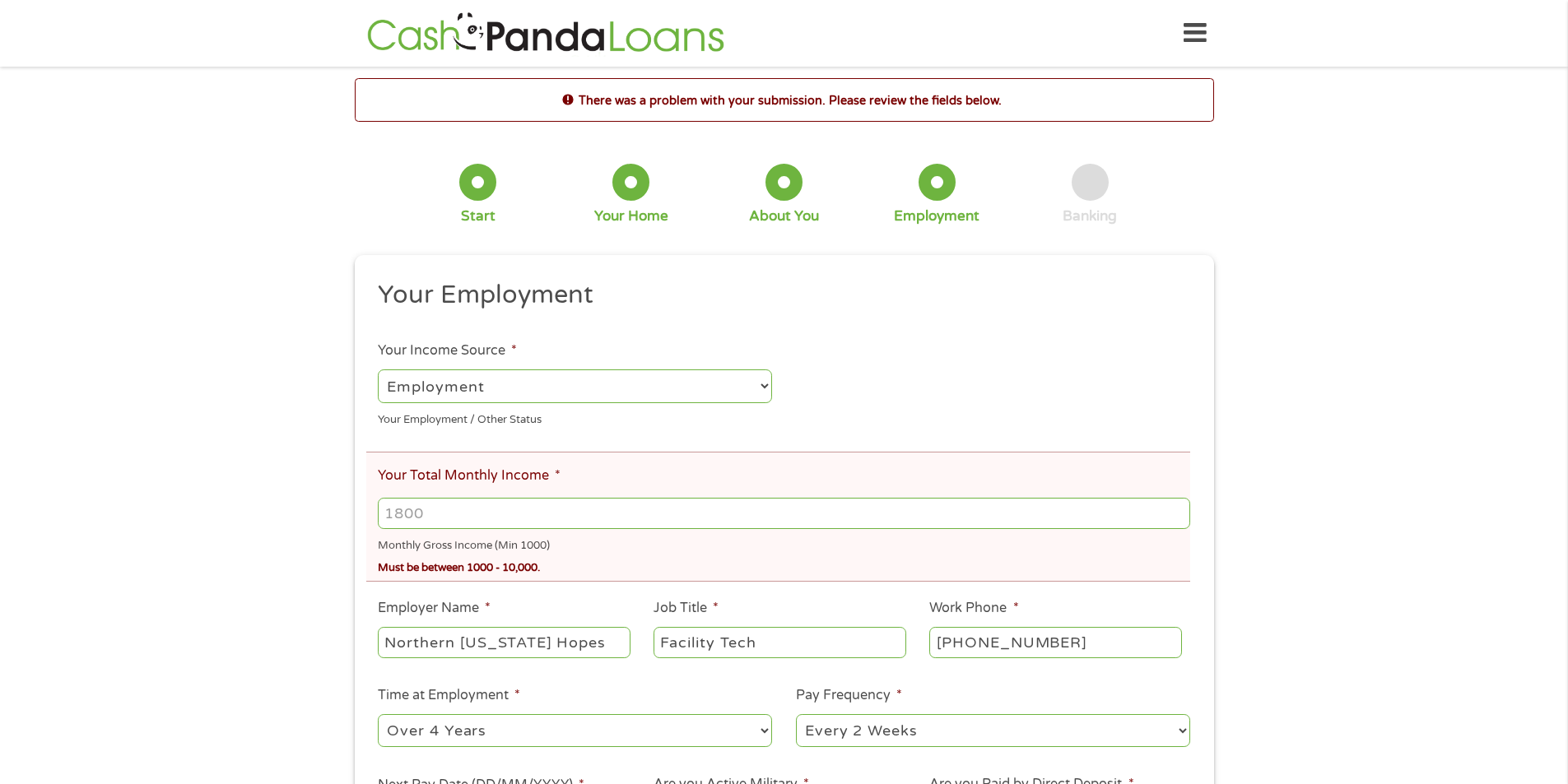
scroll to position [7, 7]
click at [528, 518] on input "Your Total Monthly Income *" at bounding box center [784, 512] width 812 height 31
type input "2200"
click at [225, 388] on div "There was a problem with your submission. Please review the fields below. 1 Sta…" at bounding box center [784, 506] width 1568 height 857
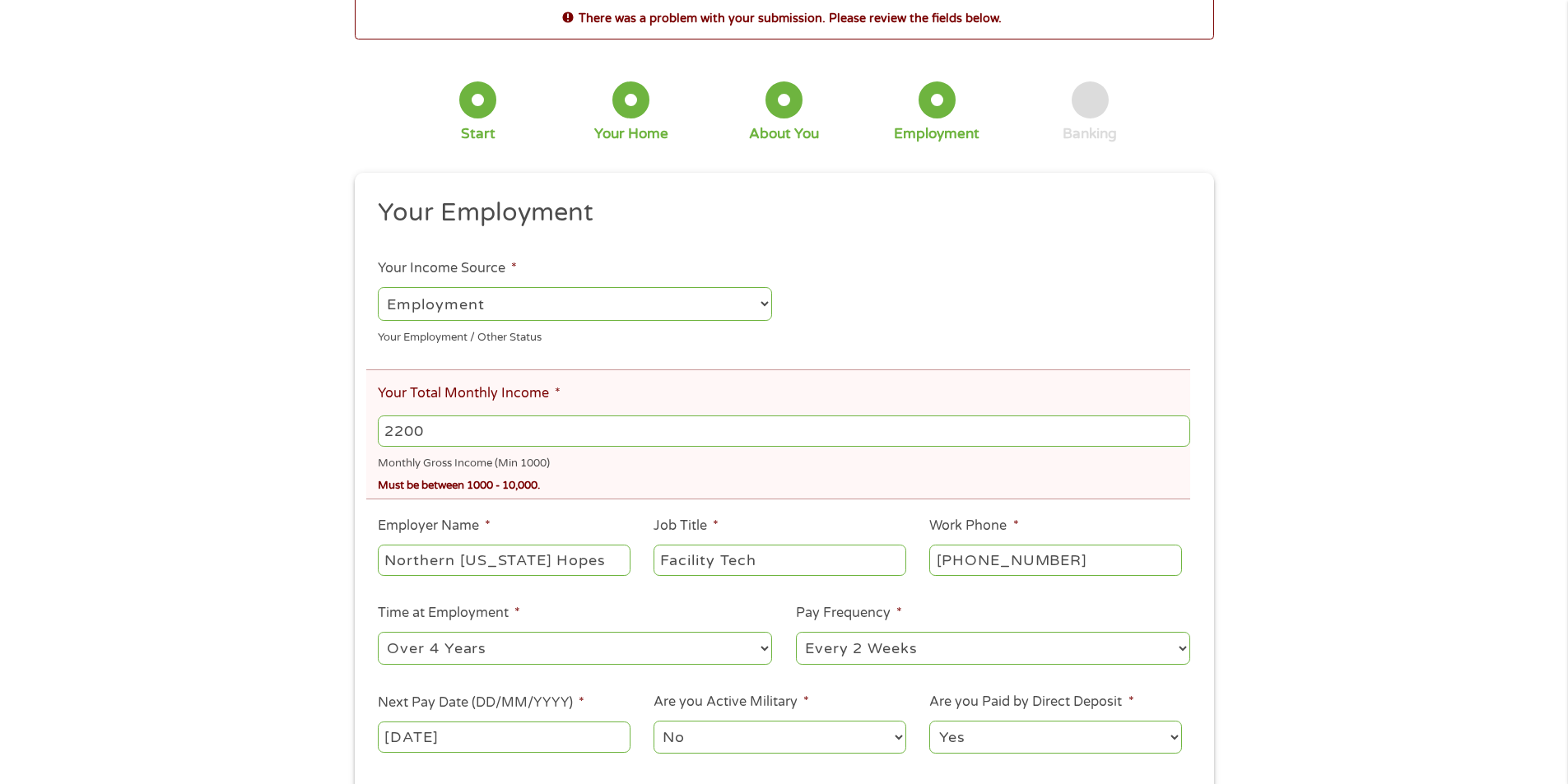
scroll to position [247, 0]
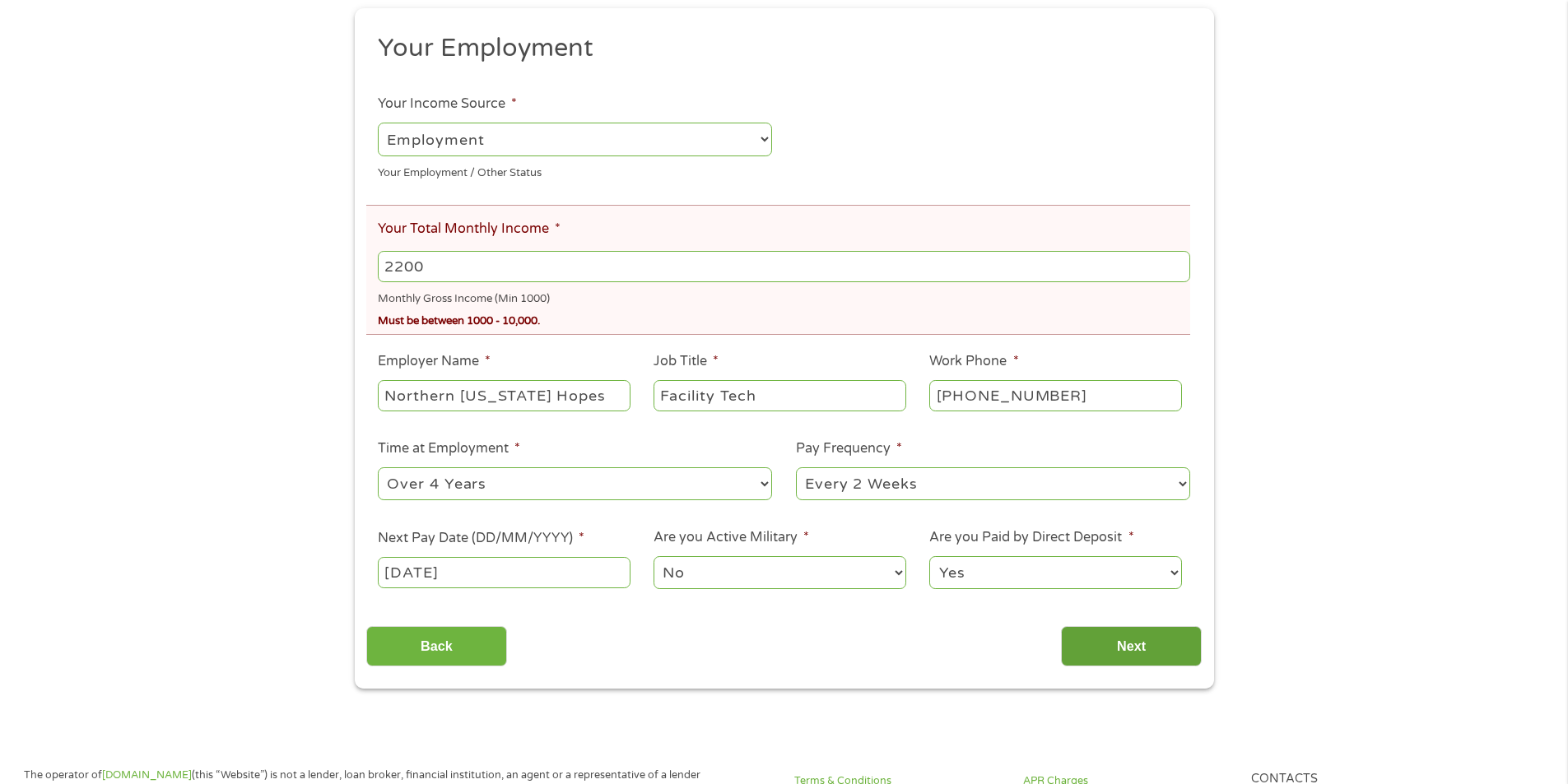
click at [1122, 645] on input "Next" at bounding box center [1130, 646] width 140 height 41
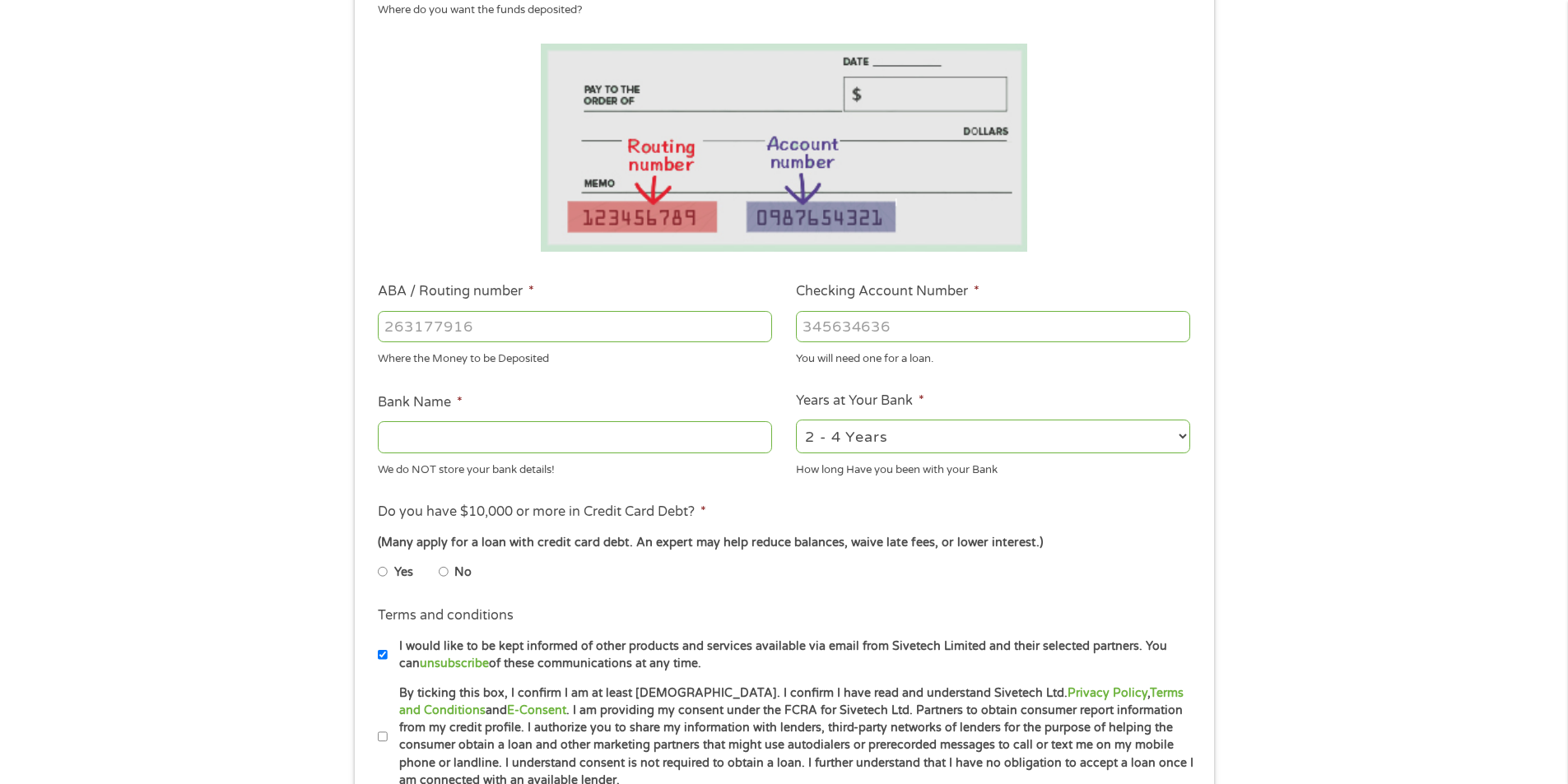
scroll to position [0, 0]
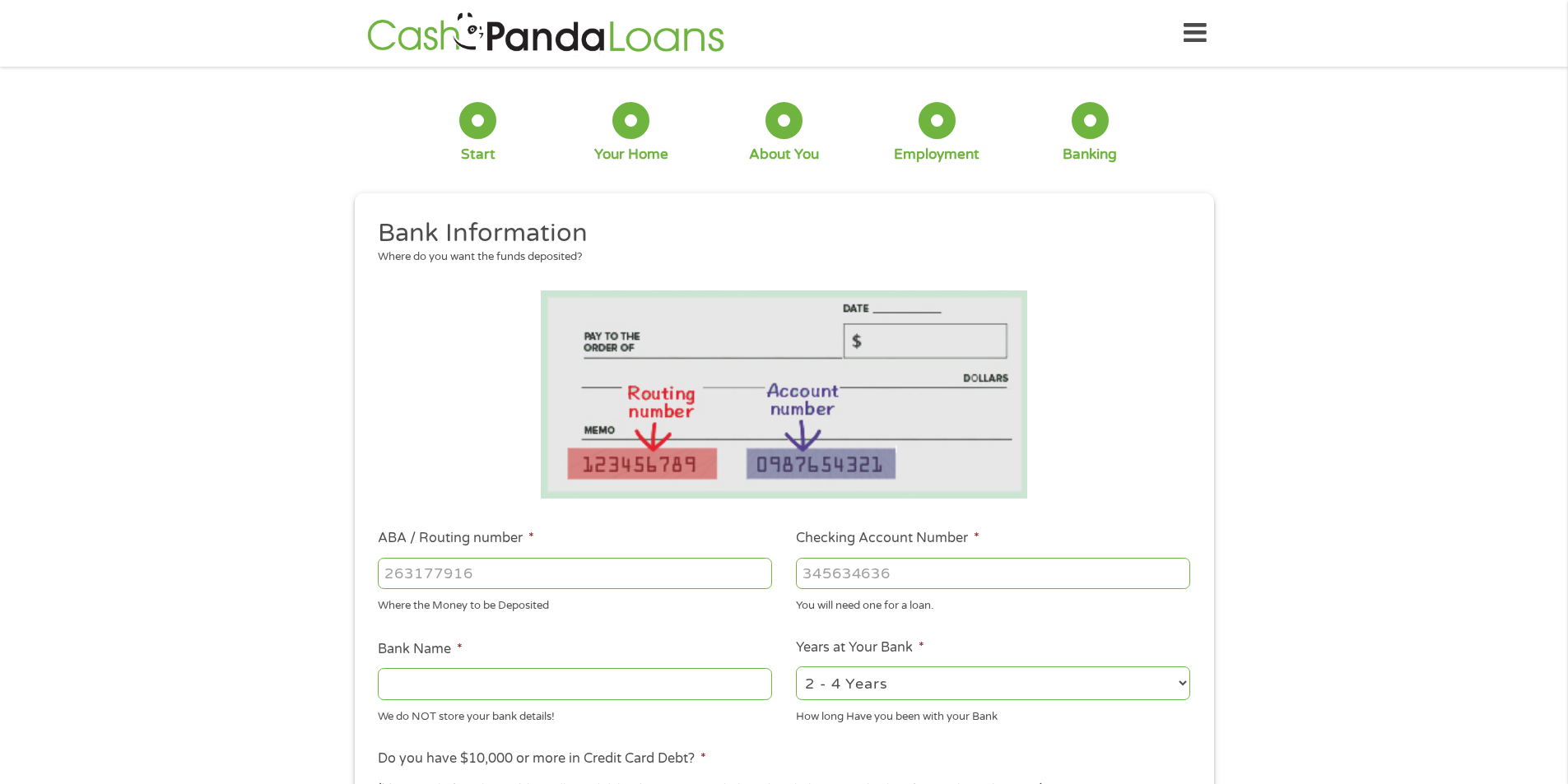
click at [490, 580] on input "ABA / Routing number *" at bounding box center [575, 573] width 394 height 31
type input "321280143"
type input "GREATER NEVADA CREDIT UNION"
type input "321280143"
click at [859, 577] on input "Checking Account Number *" at bounding box center [993, 573] width 394 height 31
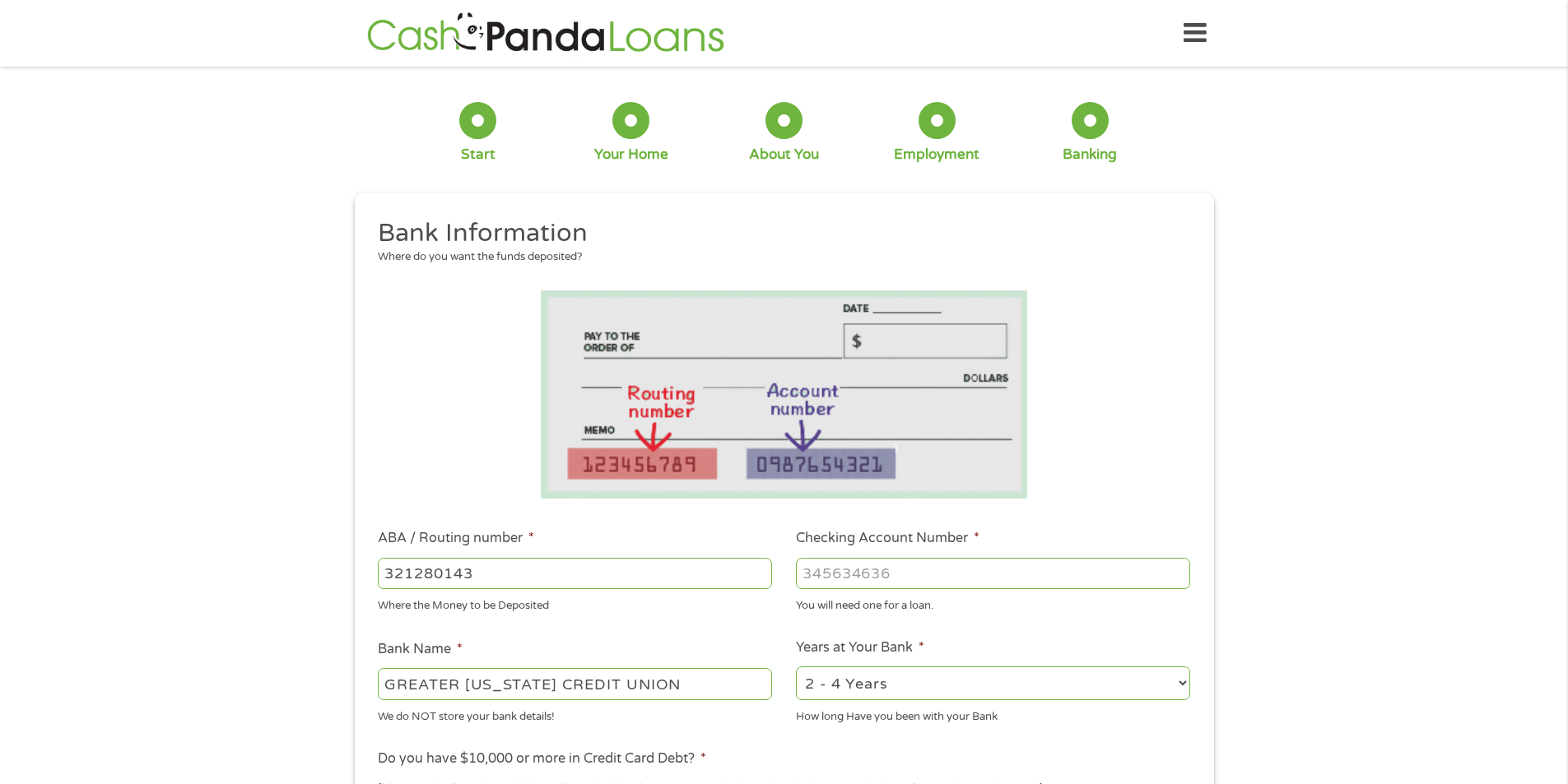
type input "4"
type input "884959655"
click at [1176, 686] on select "2 - 4 Years 6 - 12 Months 1 - 2 Years Over 4 Years" at bounding box center [993, 684] width 394 height 34
select select "60months"
click at [796, 667] on select "2 - 4 Years 6 - 12 Months 1 - 2 Years Over 4 Years" at bounding box center [993, 684] width 394 height 34
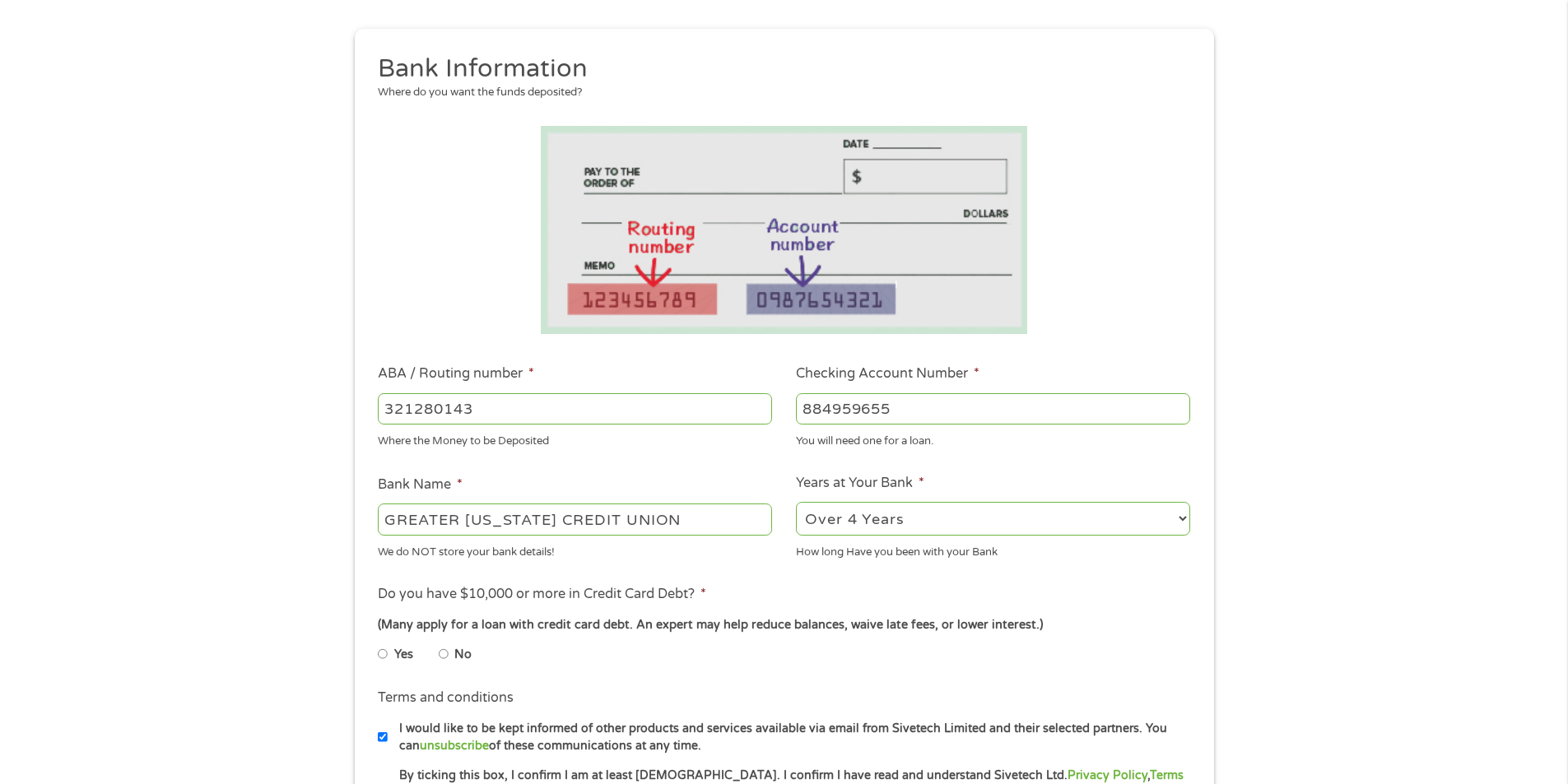
scroll to position [247, 0]
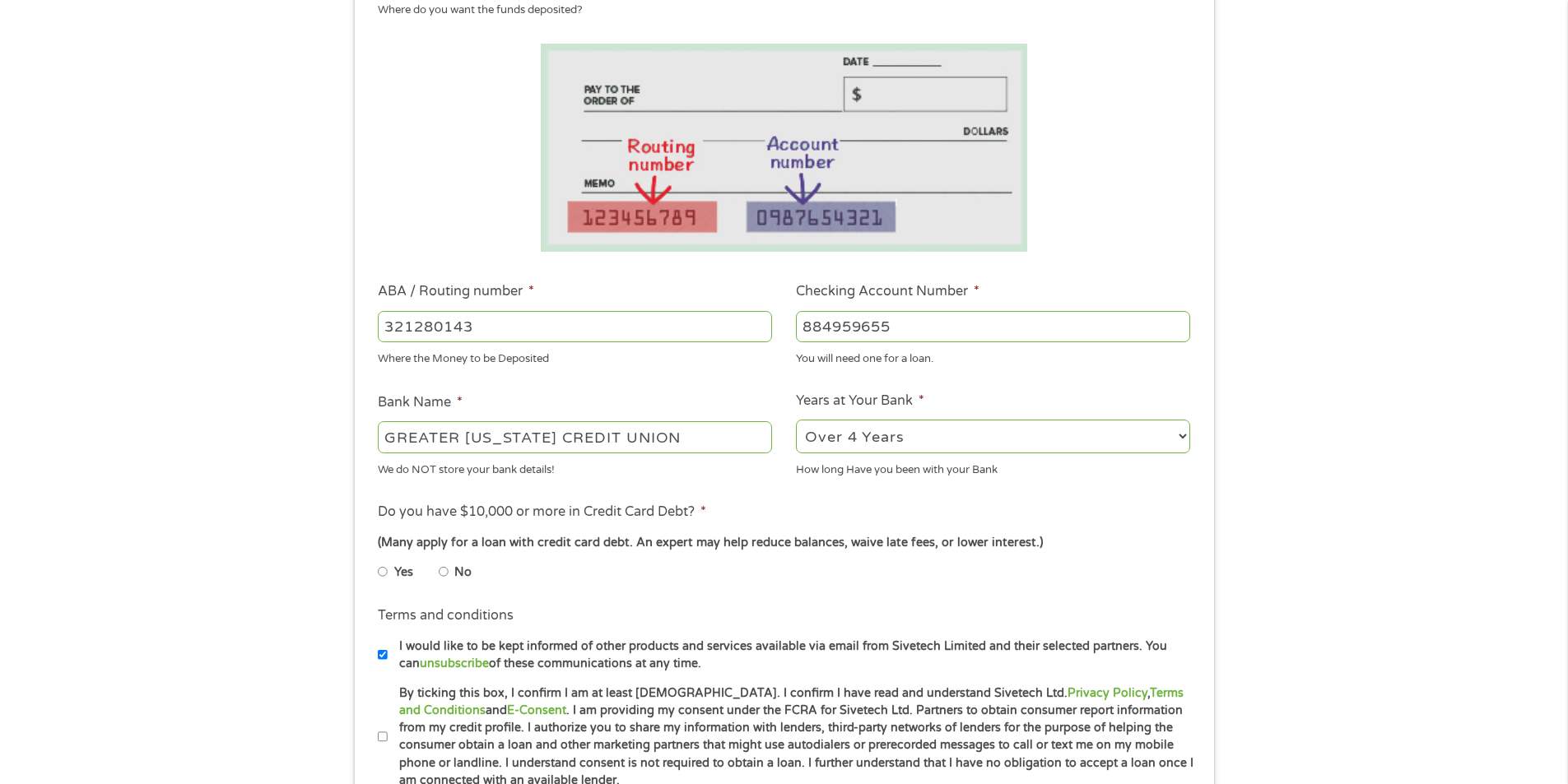
click at [445, 575] on input "No" at bounding box center [444, 572] width 10 height 26
radio input "true"
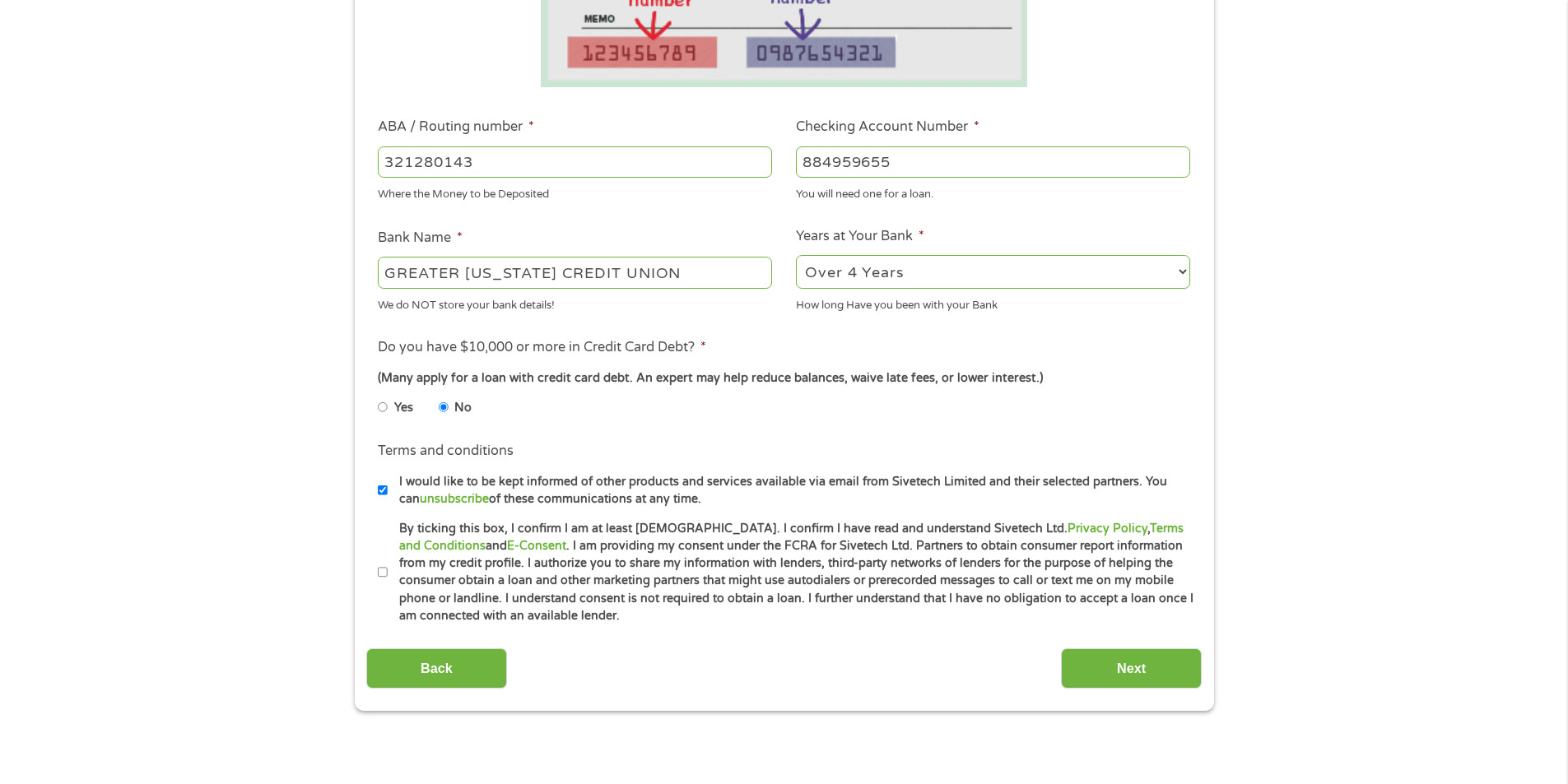
scroll to position [493, 0]
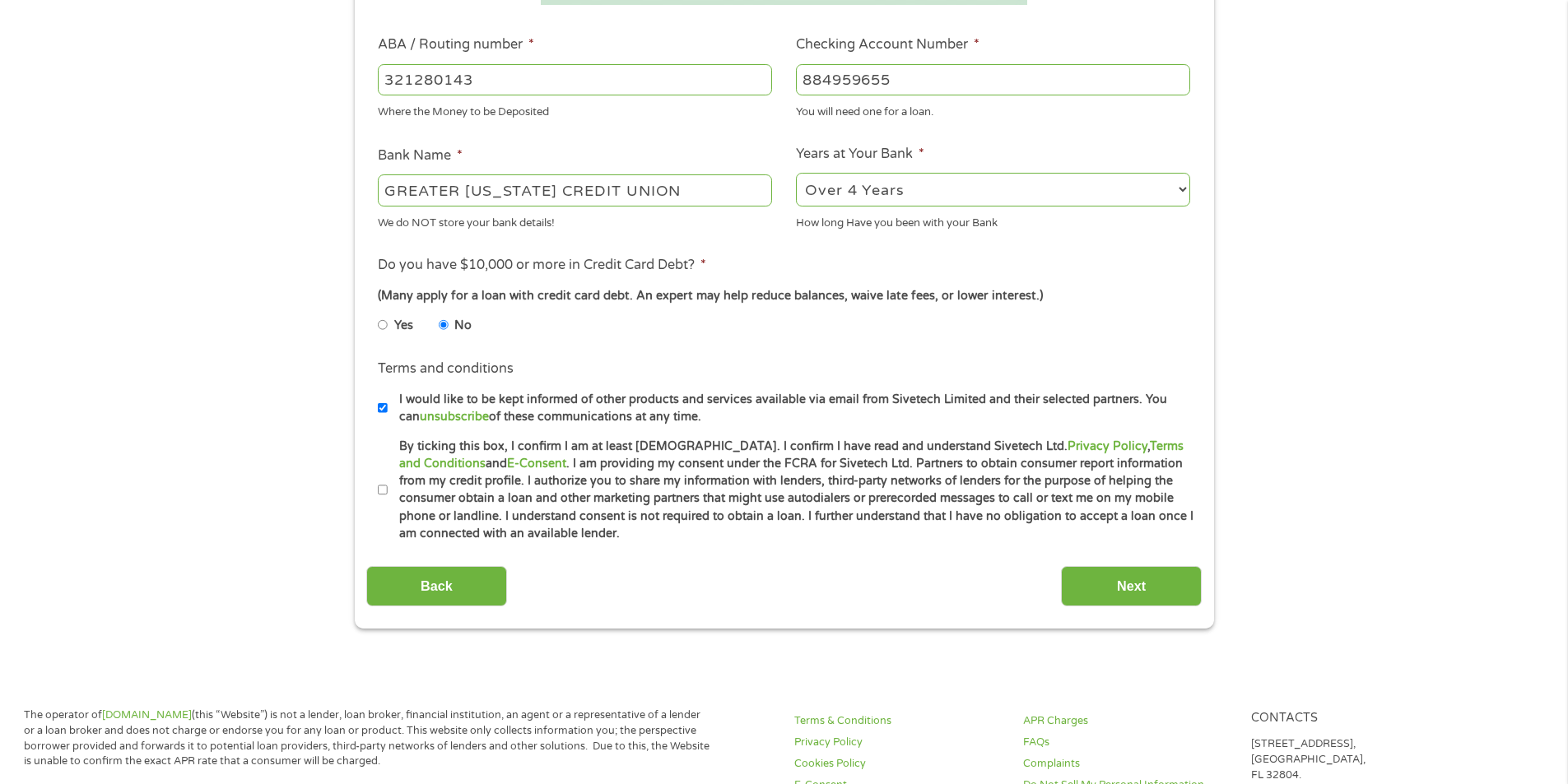
click at [381, 485] on input "By ticking this box, I confirm I am at least 18 years old. I confirm I have rea…" at bounding box center [383, 490] width 10 height 26
checkbox input "true"
click at [1100, 577] on input "Next" at bounding box center [1130, 586] width 140 height 41
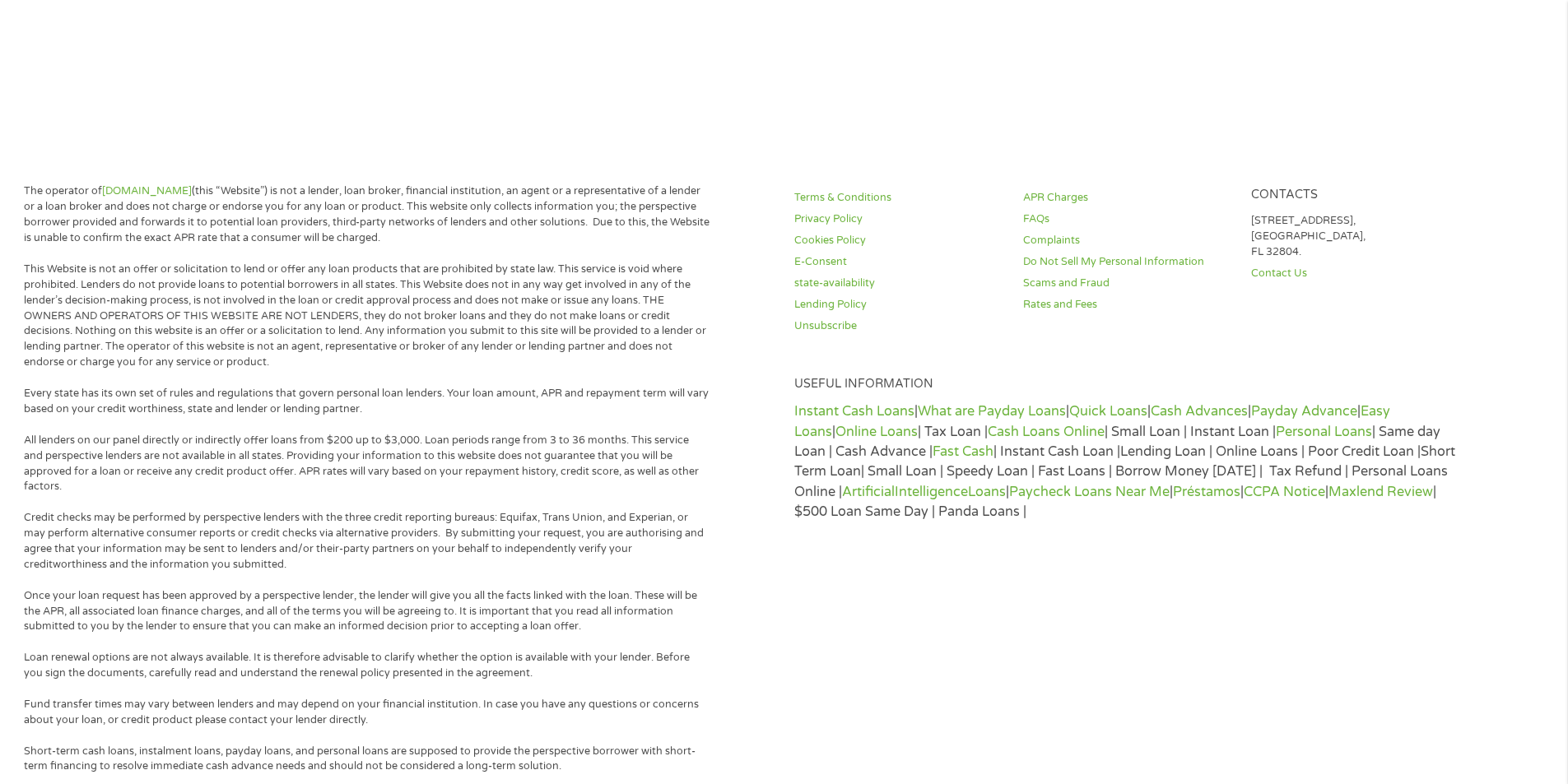
scroll to position [0, 0]
